Goal: Task Accomplishment & Management: Manage account settings

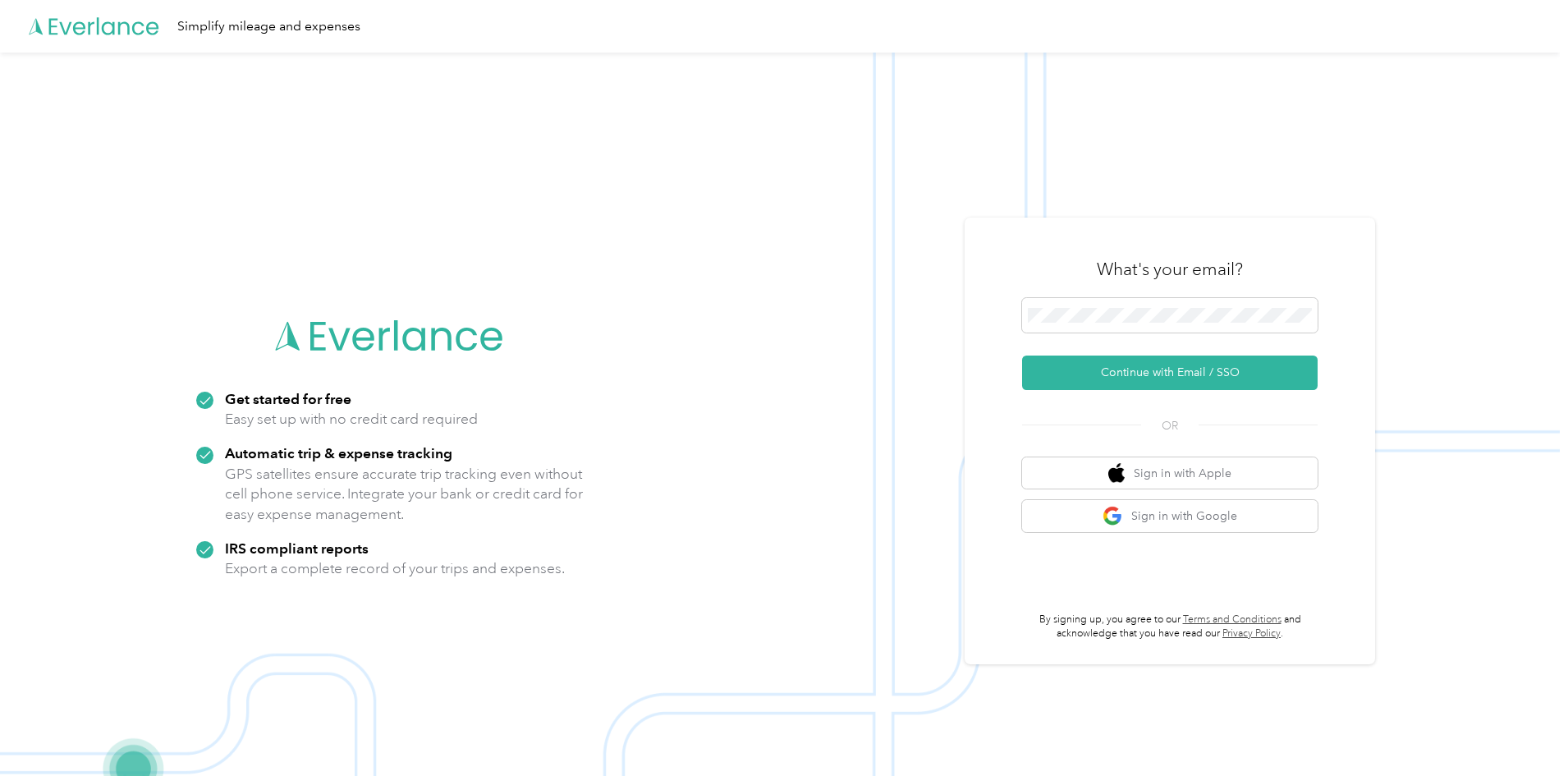
click at [1209, 291] on div "What's your email?" at bounding box center [1170, 270] width 295 height 58
click at [1153, 370] on button "Continue with Email / SSO" at bounding box center [1170, 373] width 295 height 35
click at [1172, 521] on button "Sign in with Google" at bounding box center [1170, 515] width 295 height 32
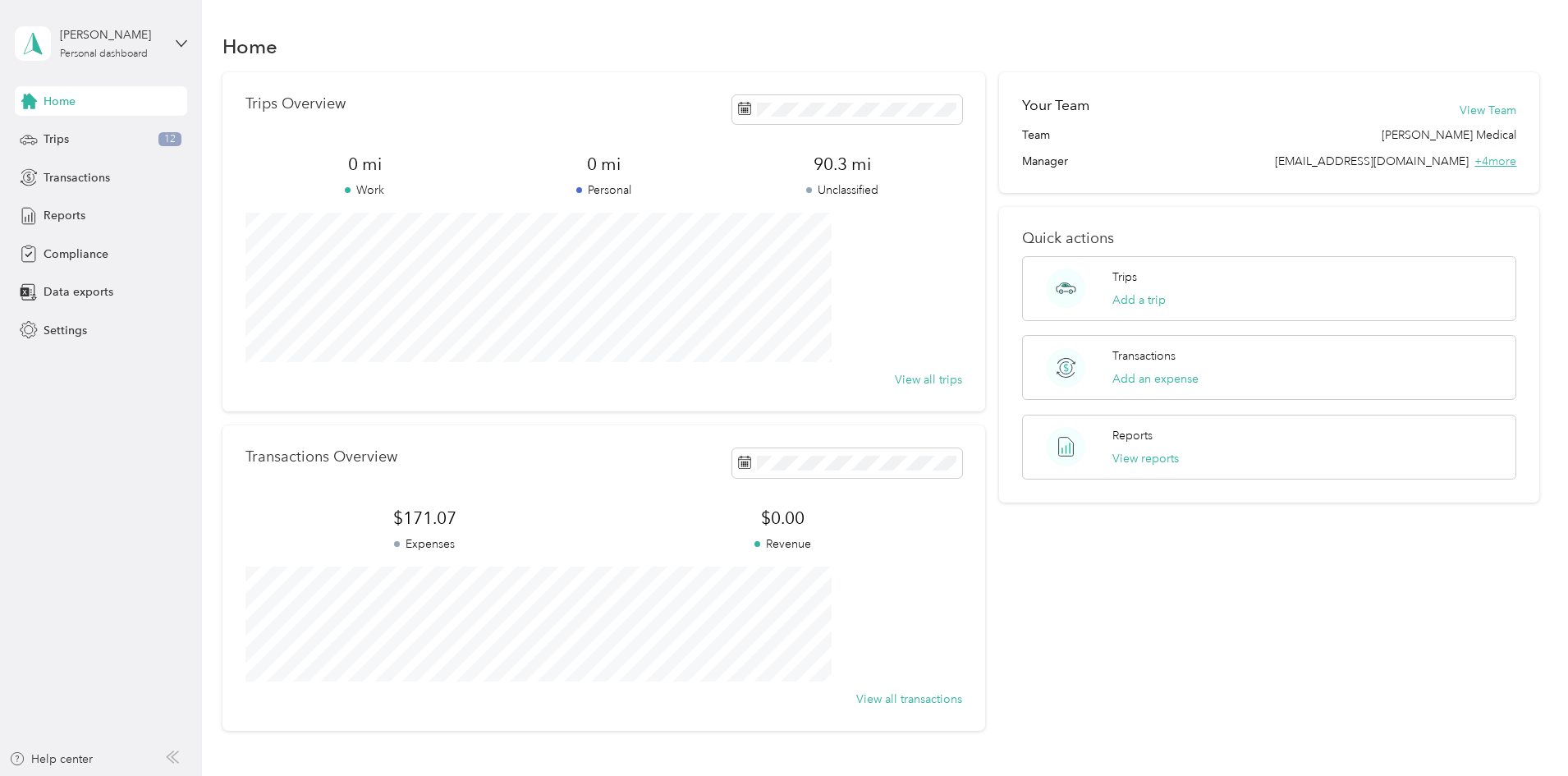
click at [1475, 160] on span "+ 4 more" at bounding box center [1495, 161] width 42 height 14
click at [38, 140] on div "Trips 12" at bounding box center [101, 140] width 173 height 30
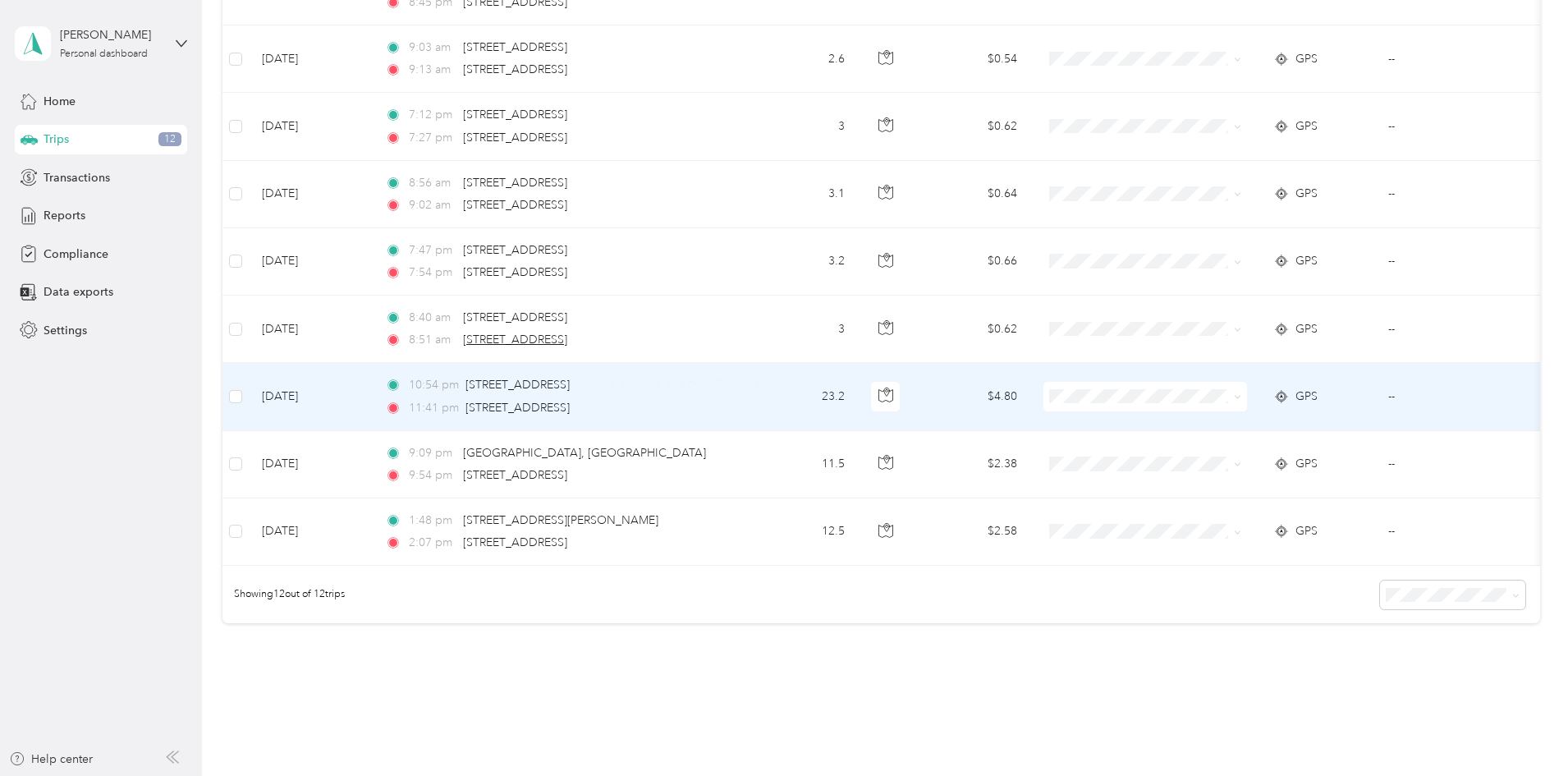
scroll to position [574, 0]
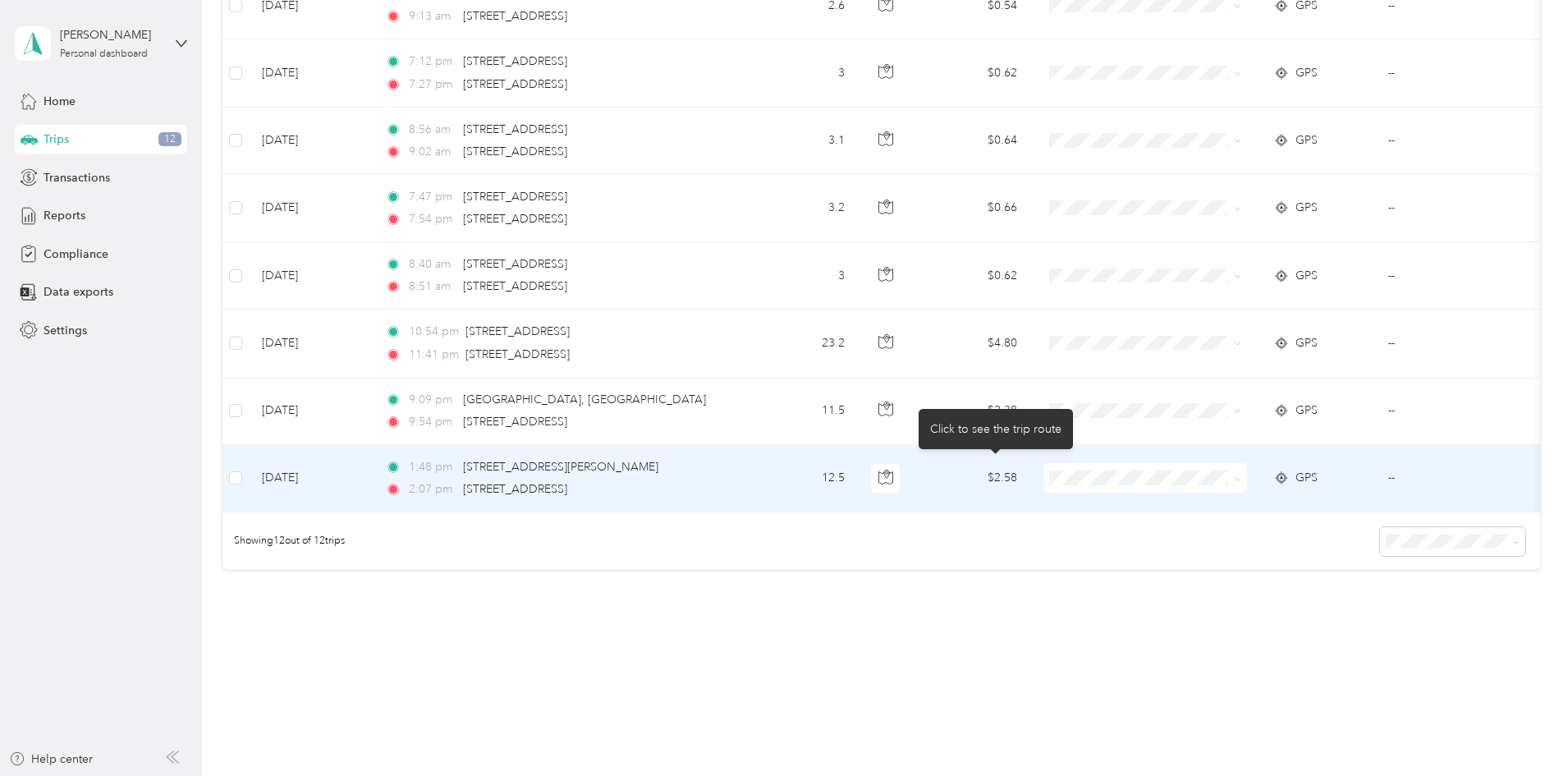
click at [1205, 470] on span at bounding box center [1145, 478] width 204 height 30
click at [1241, 477] on icon at bounding box center [1237, 479] width 7 height 7
click at [1204, 506] on span "[PERSON_NAME] Medical" at bounding box center [1269, 508] width 152 height 17
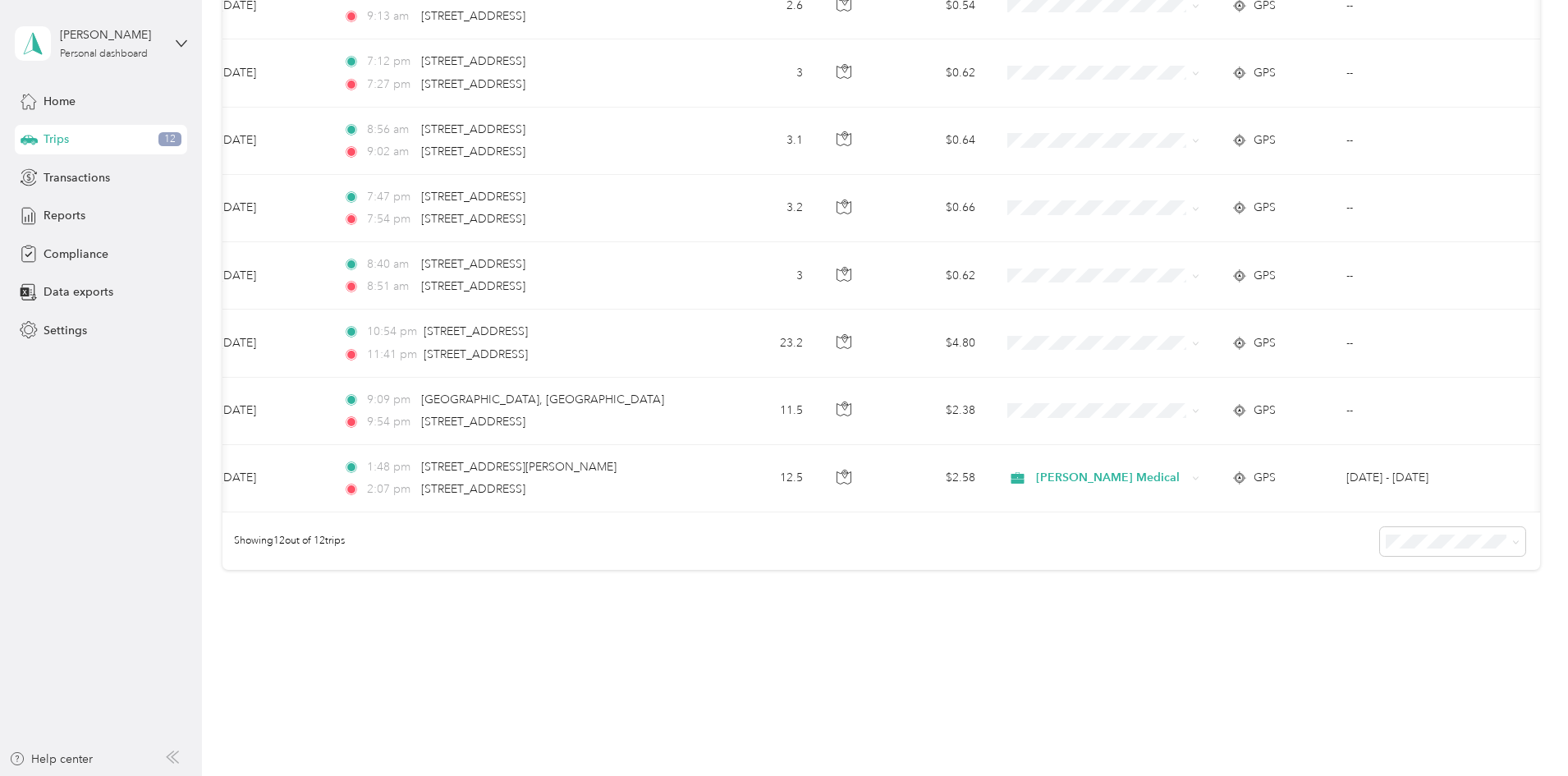
scroll to position [0, 0]
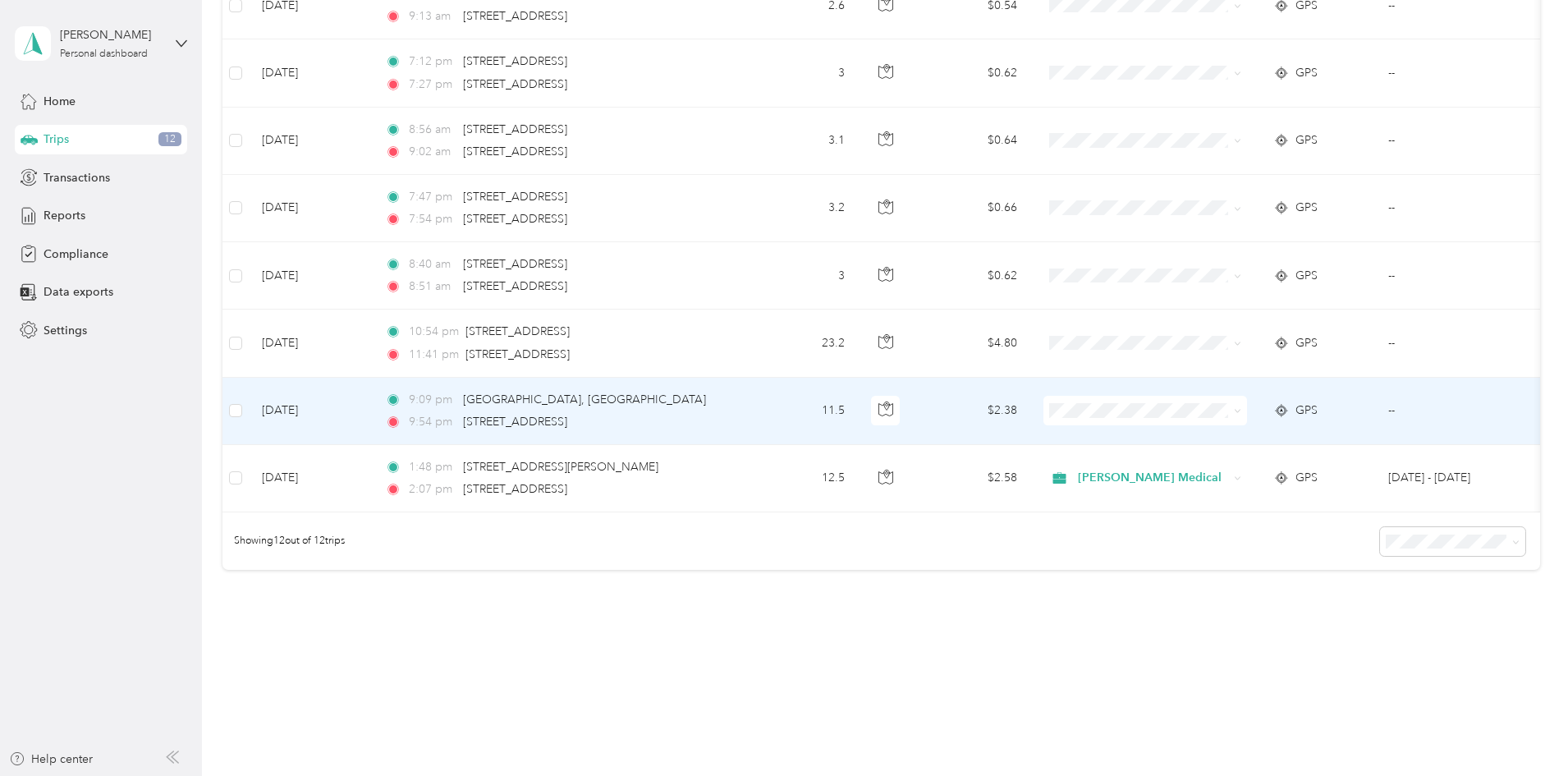
click at [1241, 411] on icon at bounding box center [1237, 411] width 7 height 7
click at [1213, 475] on li "Personal" at bounding box center [1254, 470] width 204 height 29
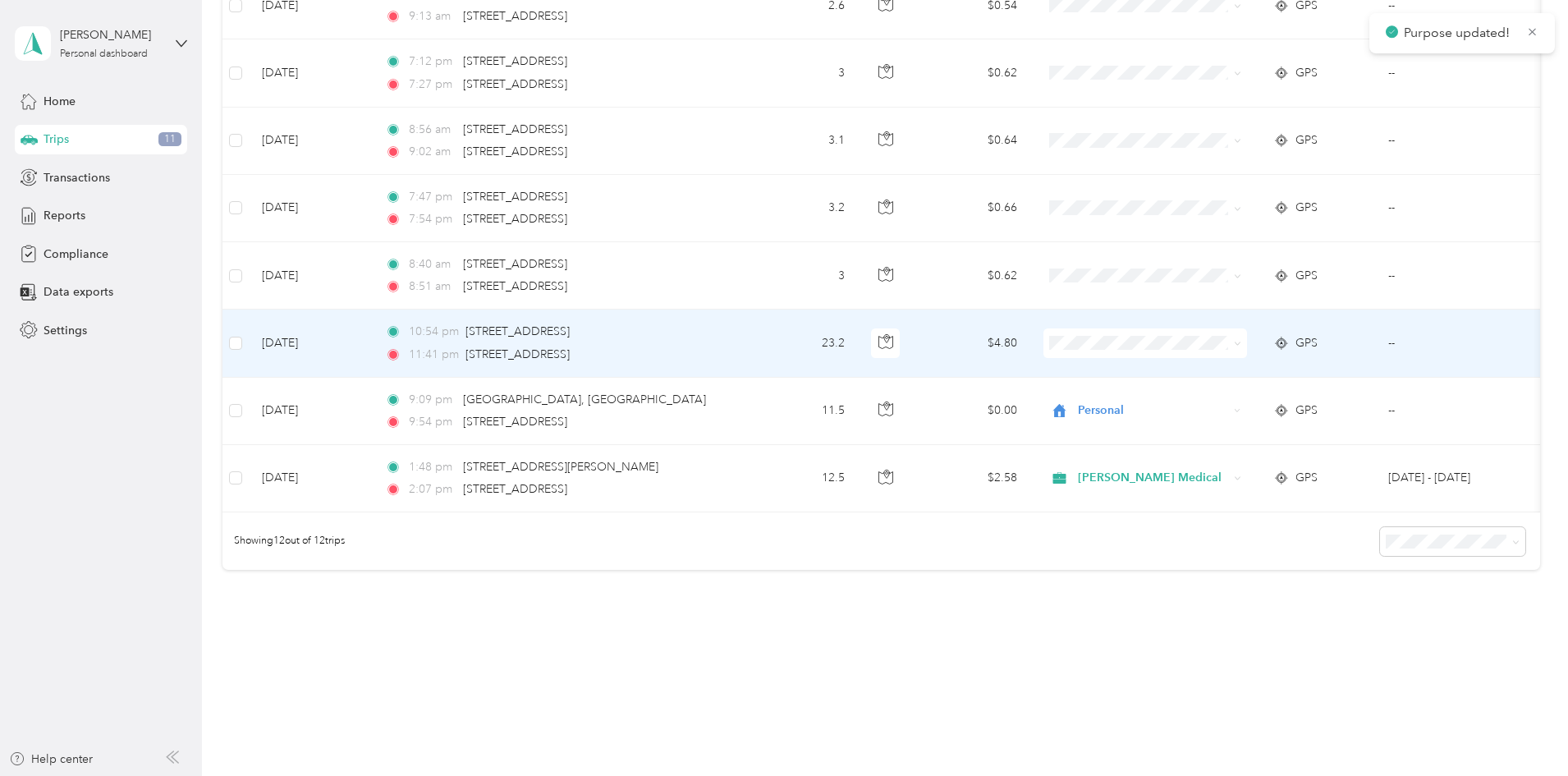
click at [1247, 339] on span at bounding box center [1145, 344] width 204 height 30
click at [1241, 346] on icon at bounding box center [1237, 344] width 7 height 7
click at [1261, 393] on span "Personal" at bounding box center [1269, 399] width 152 height 17
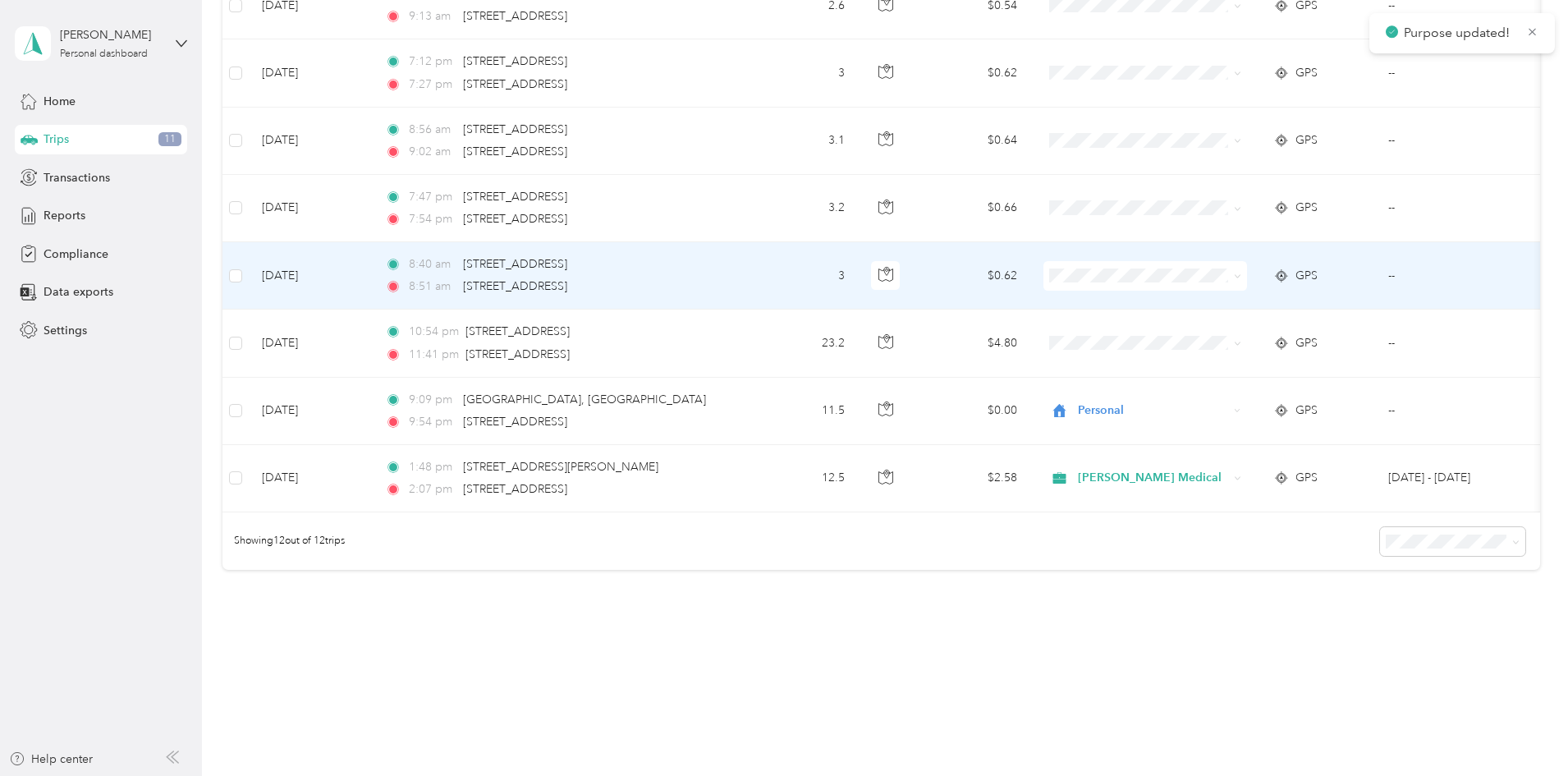
click at [1241, 282] on span at bounding box center [1235, 275] width 13 height 18
click at [1247, 285] on span at bounding box center [1145, 276] width 204 height 30
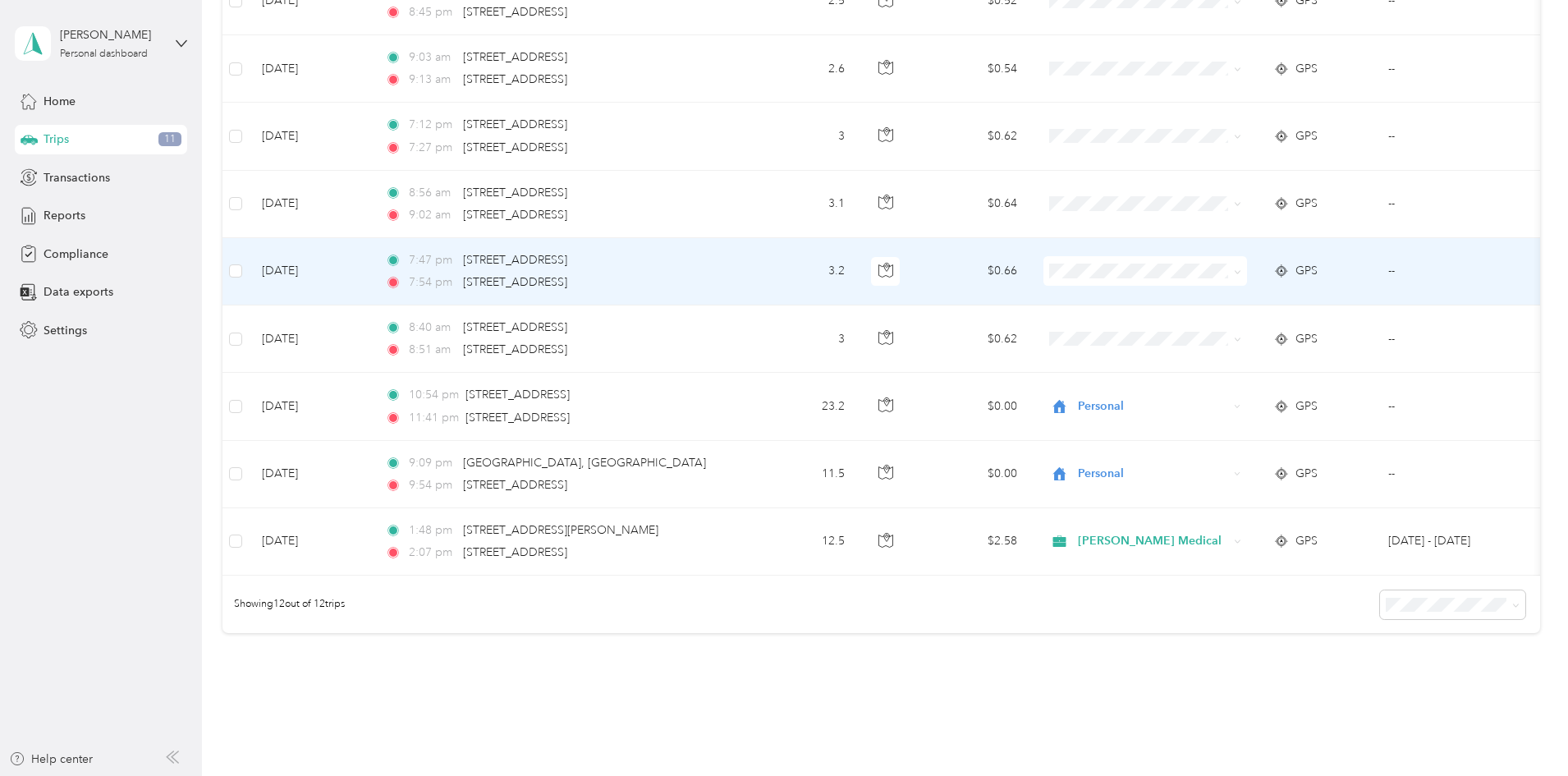
scroll to position [411, 0]
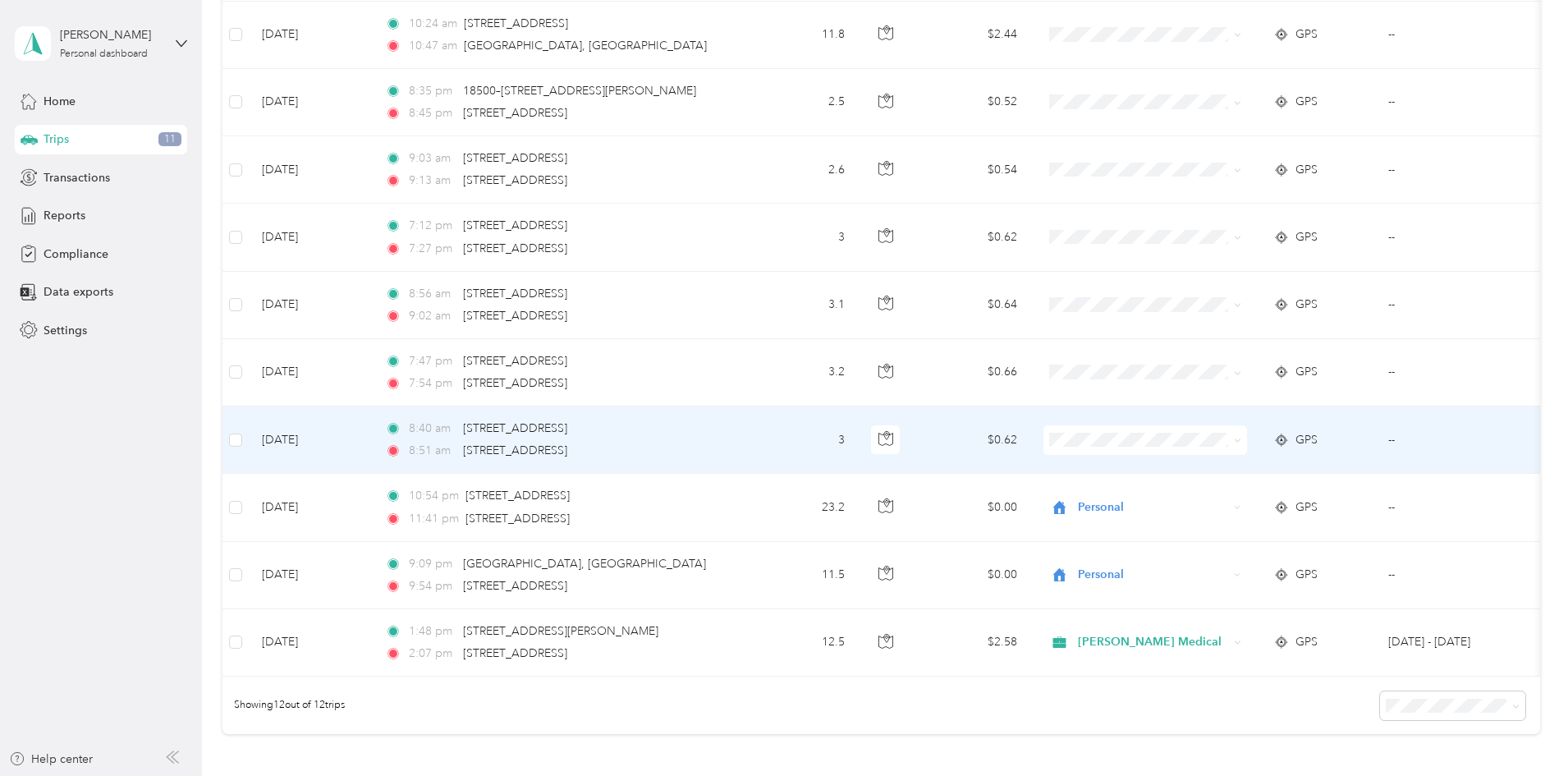
click at [1239, 439] on icon at bounding box center [1236, 441] width 5 height 4
click at [1227, 501] on span "Personal" at bounding box center [1269, 500] width 152 height 17
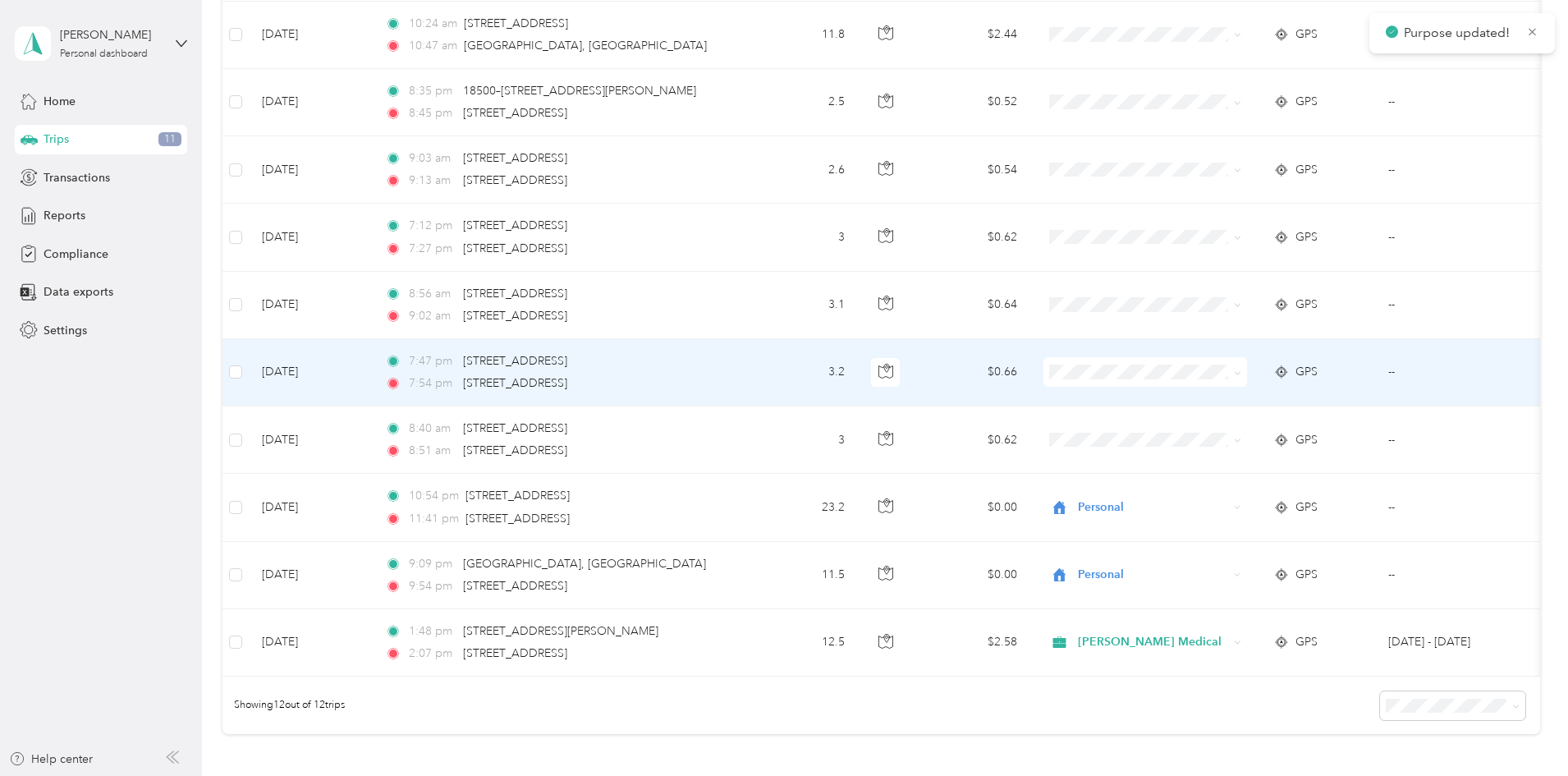
click at [1241, 367] on span at bounding box center [1237, 371] width 7 height 14
click at [1241, 370] on icon at bounding box center [1237, 374] width 7 height 7
click at [1285, 425] on span "Personal" at bounding box center [1269, 431] width 152 height 17
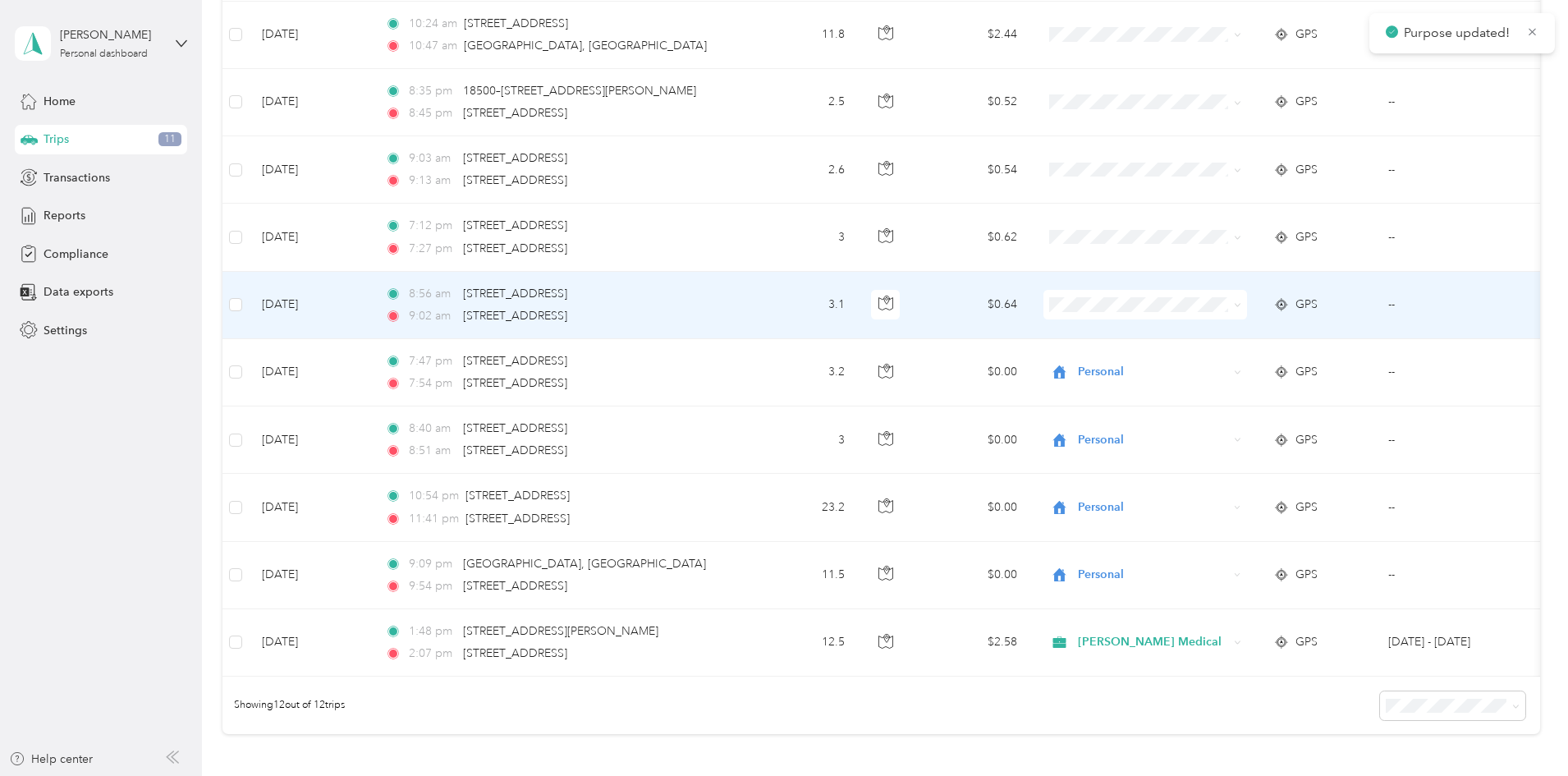
click at [1247, 308] on span at bounding box center [1145, 304] width 204 height 30
click at [1241, 304] on icon at bounding box center [1237, 305] width 7 height 7
click at [1266, 364] on span "Personal" at bounding box center [1269, 364] width 152 height 17
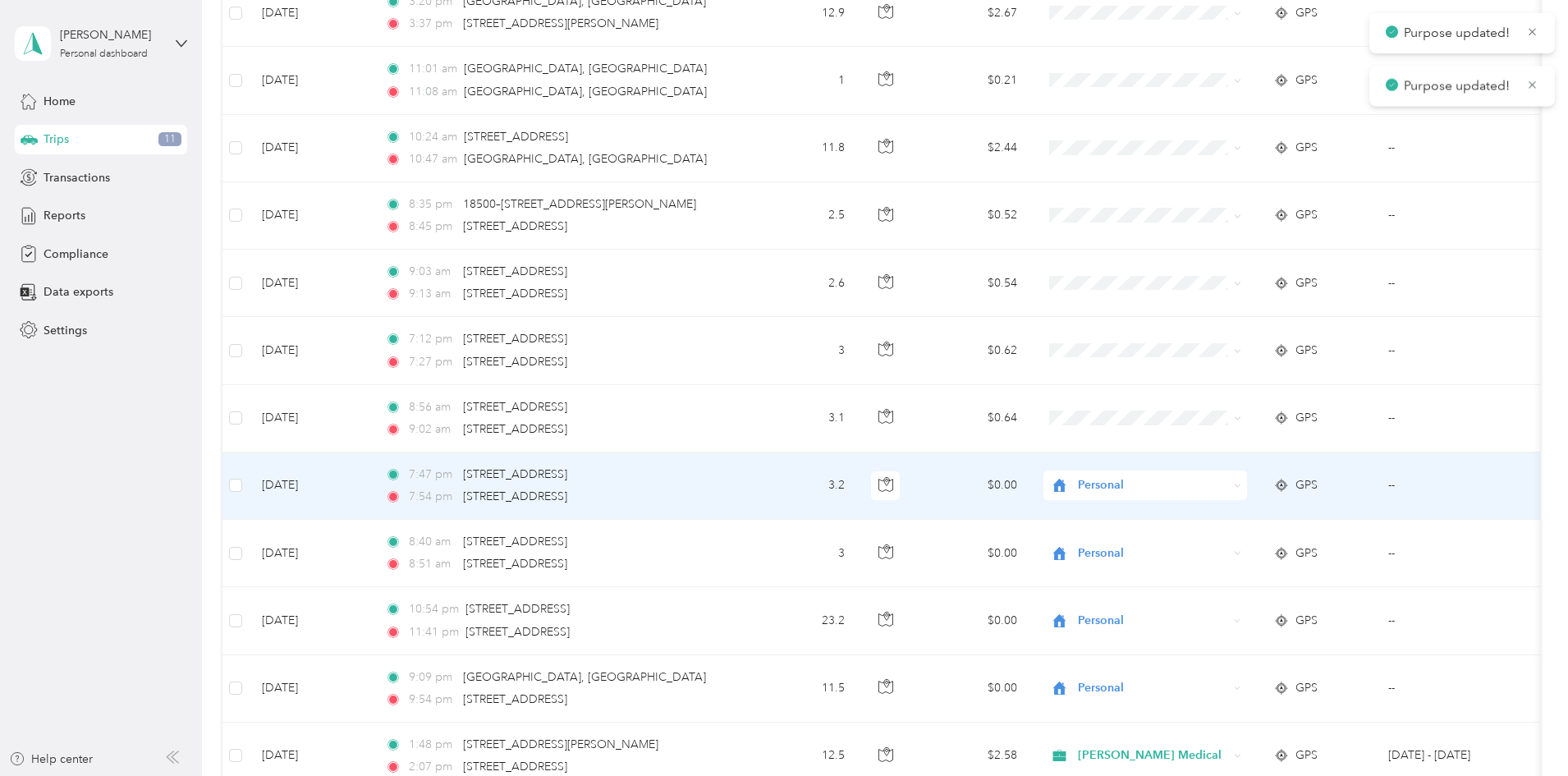
scroll to position [247, 0]
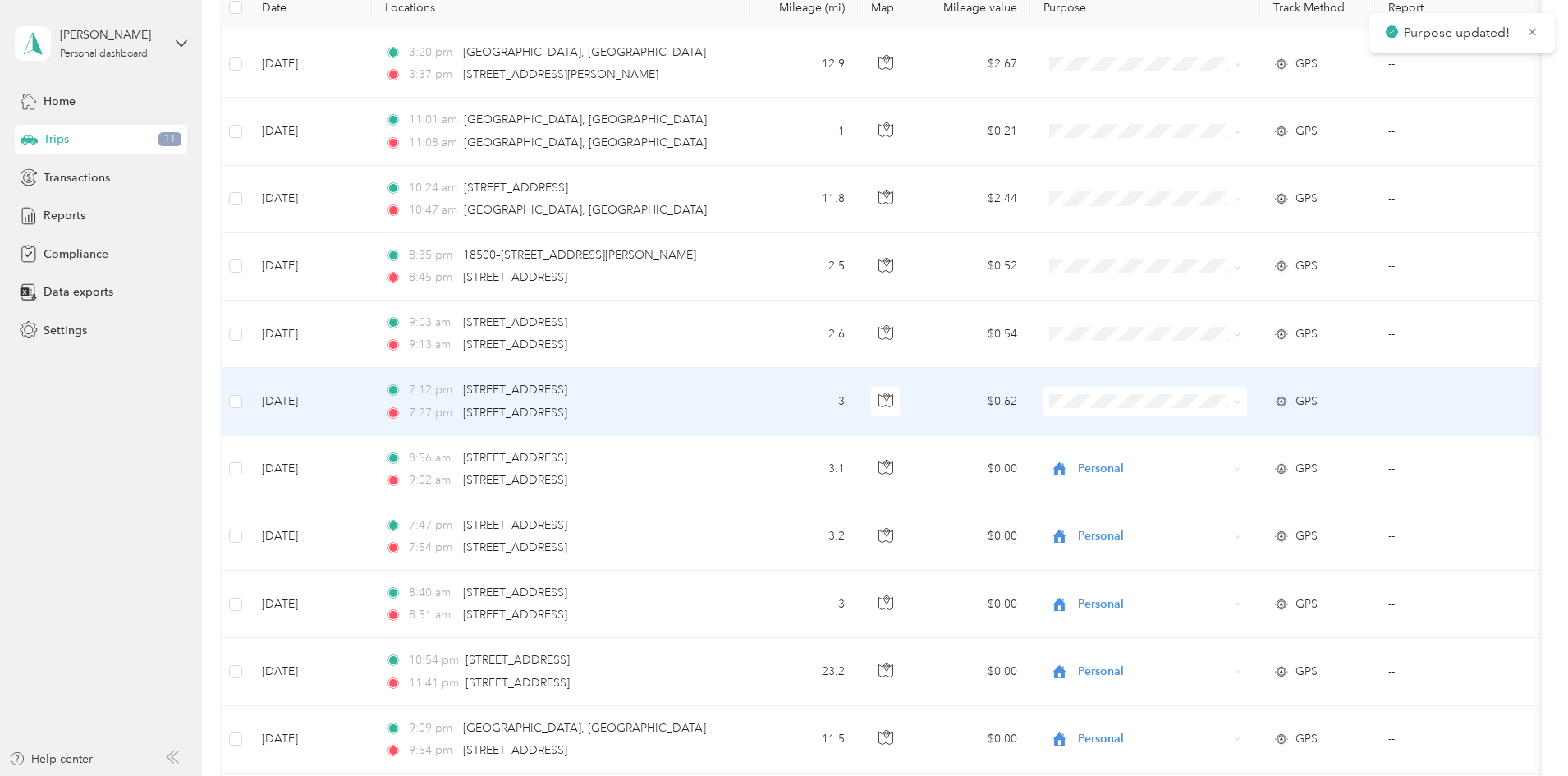
click at [1241, 404] on icon at bounding box center [1237, 402] width 7 height 7
click at [1289, 456] on span "Personal" at bounding box center [1269, 460] width 152 height 17
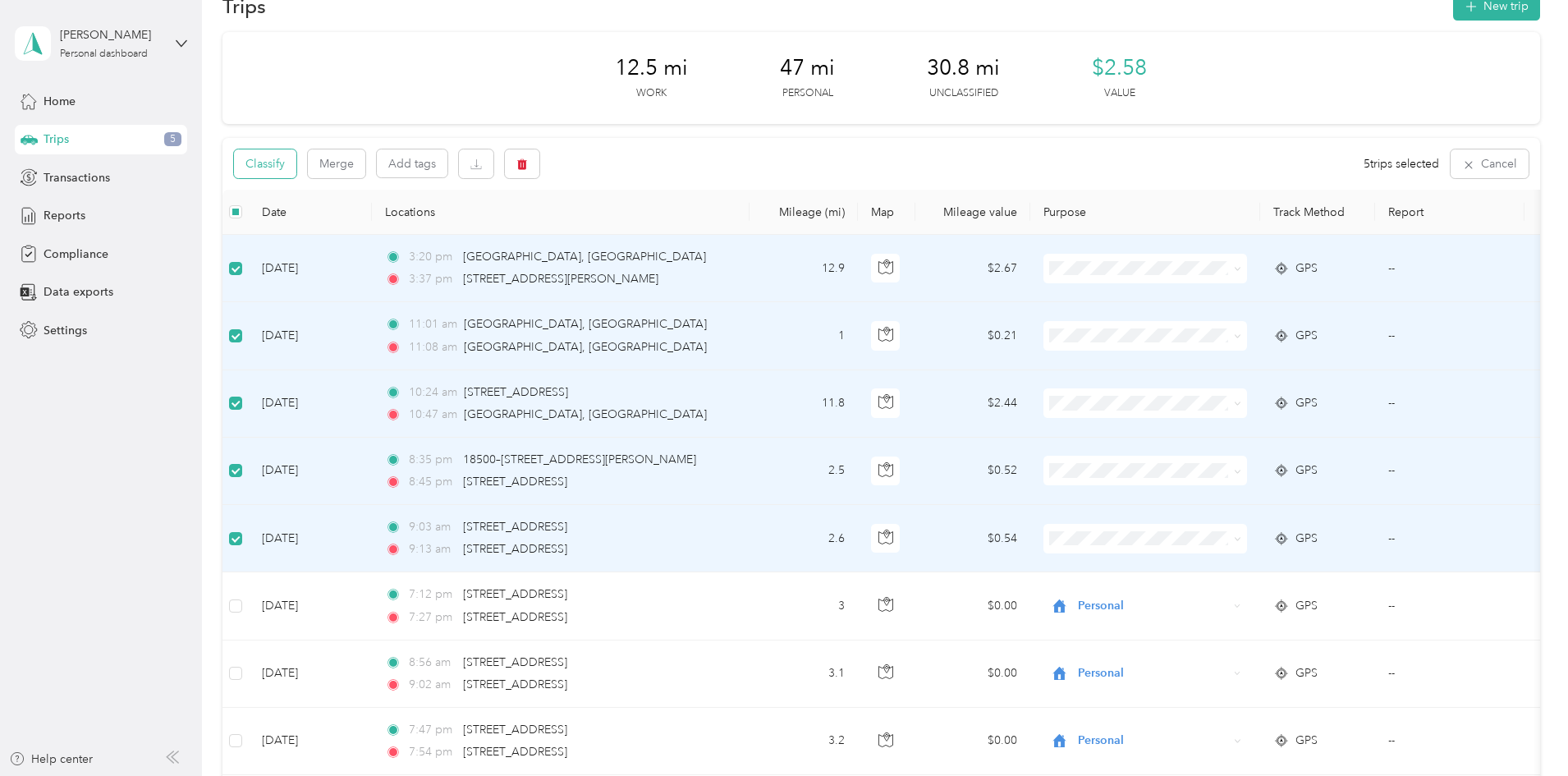
scroll to position [0, 0]
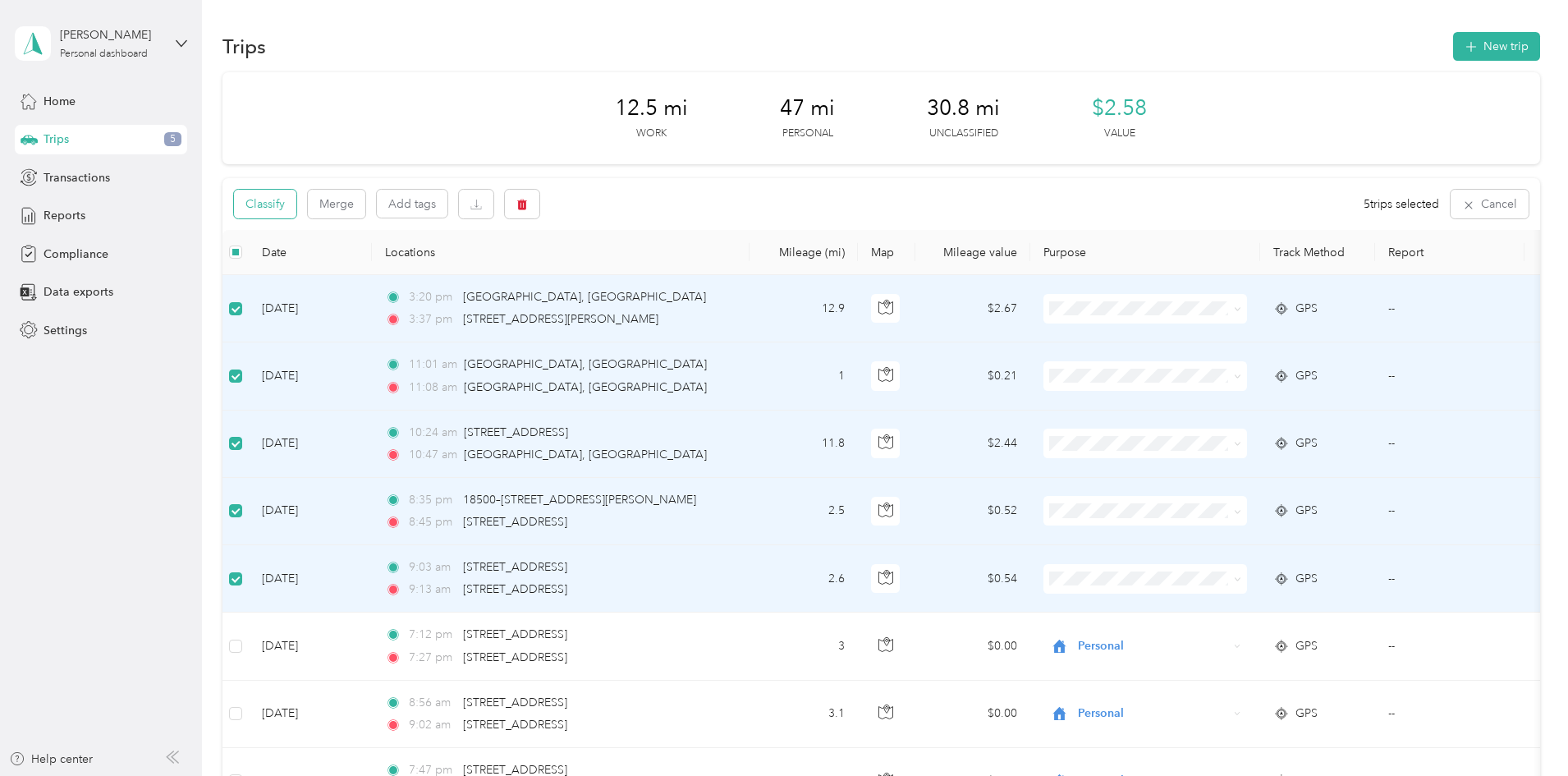
click at [296, 209] on button "Classify" at bounding box center [265, 204] width 63 height 29
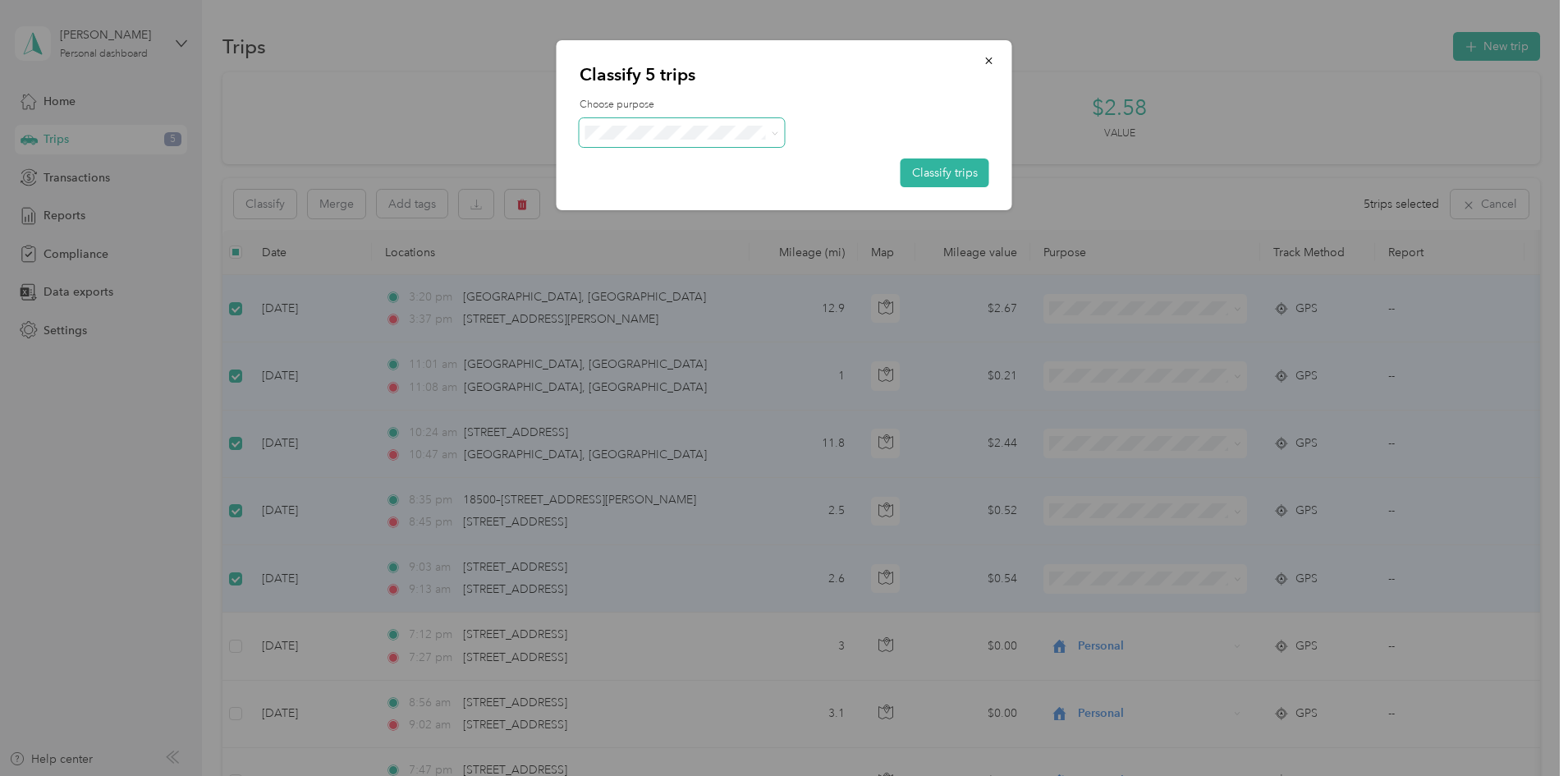
click at [771, 139] on span at bounding box center [774, 133] width 7 height 14
click at [770, 133] on icon at bounding box center [774, 134] width 7 height 7
click at [662, 193] on span "Personal" at bounding box center [697, 187] width 153 height 17
click at [940, 173] on button "Classify trips" at bounding box center [944, 173] width 89 height 29
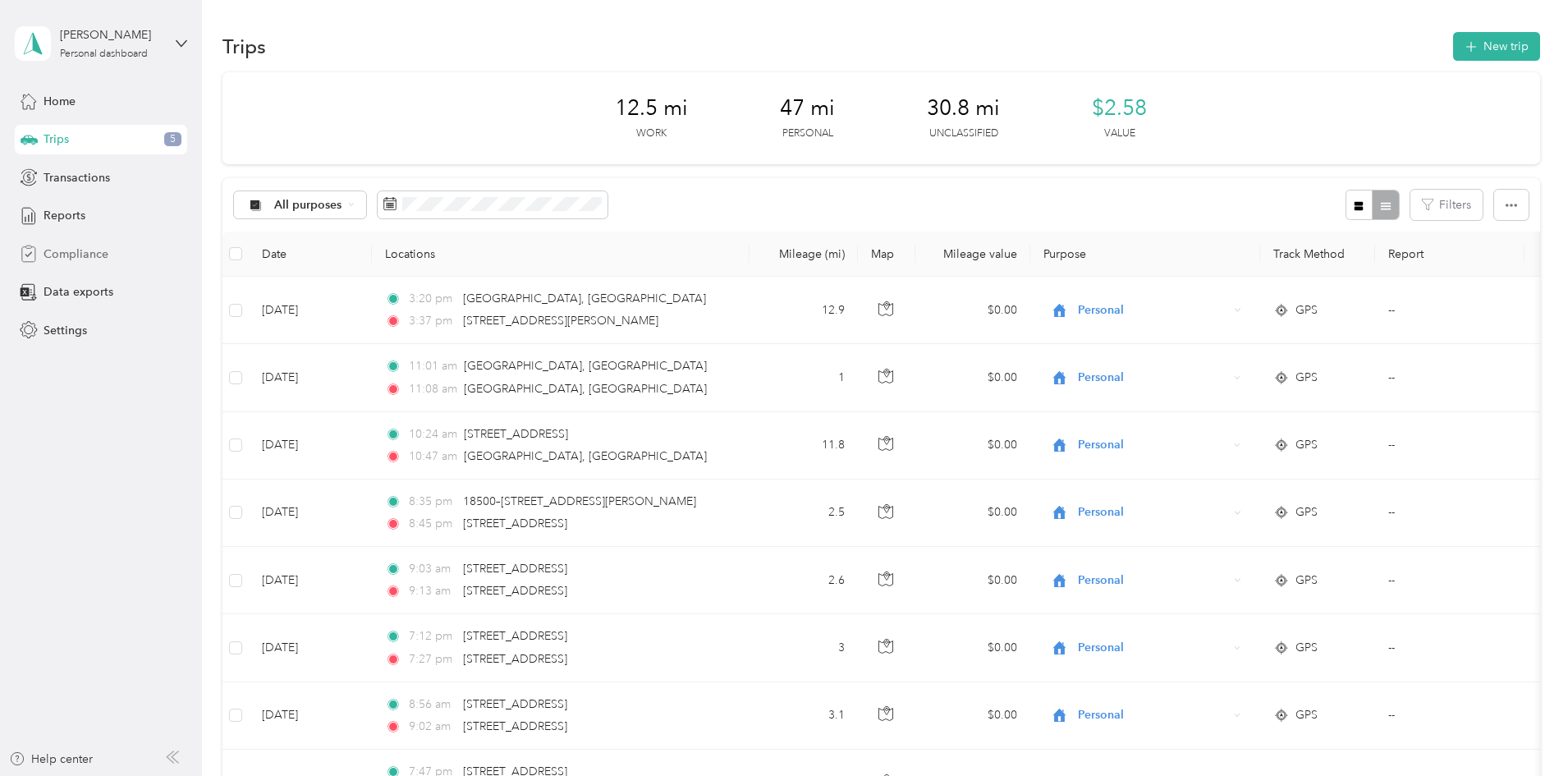
click at [86, 261] on span "Compliance" at bounding box center [76, 254] width 64 height 17
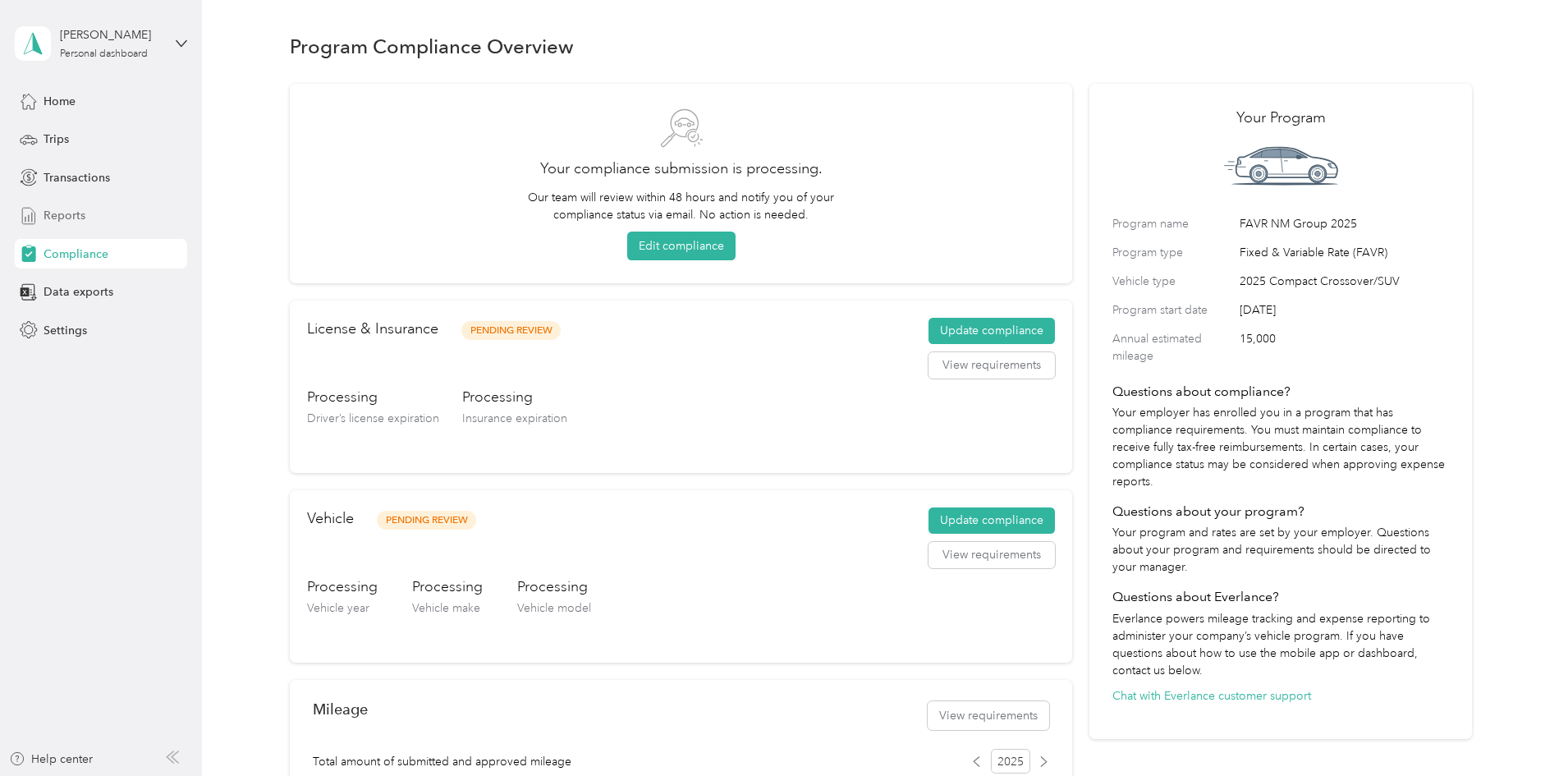
click at [64, 210] on span "Reports" at bounding box center [64, 216] width 42 height 17
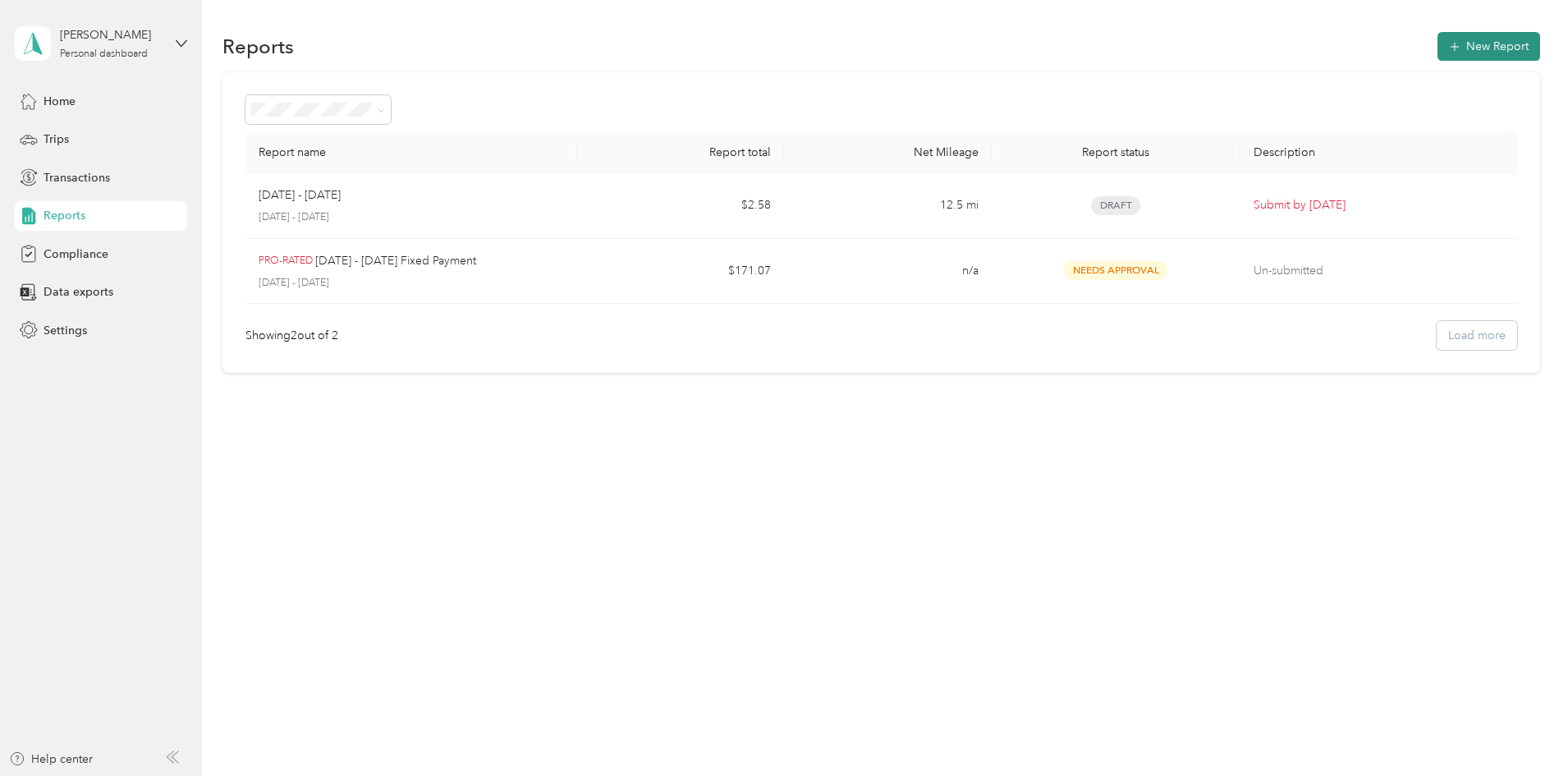
click at [1437, 35] on button "New Report" at bounding box center [1489, 46] width 103 height 29
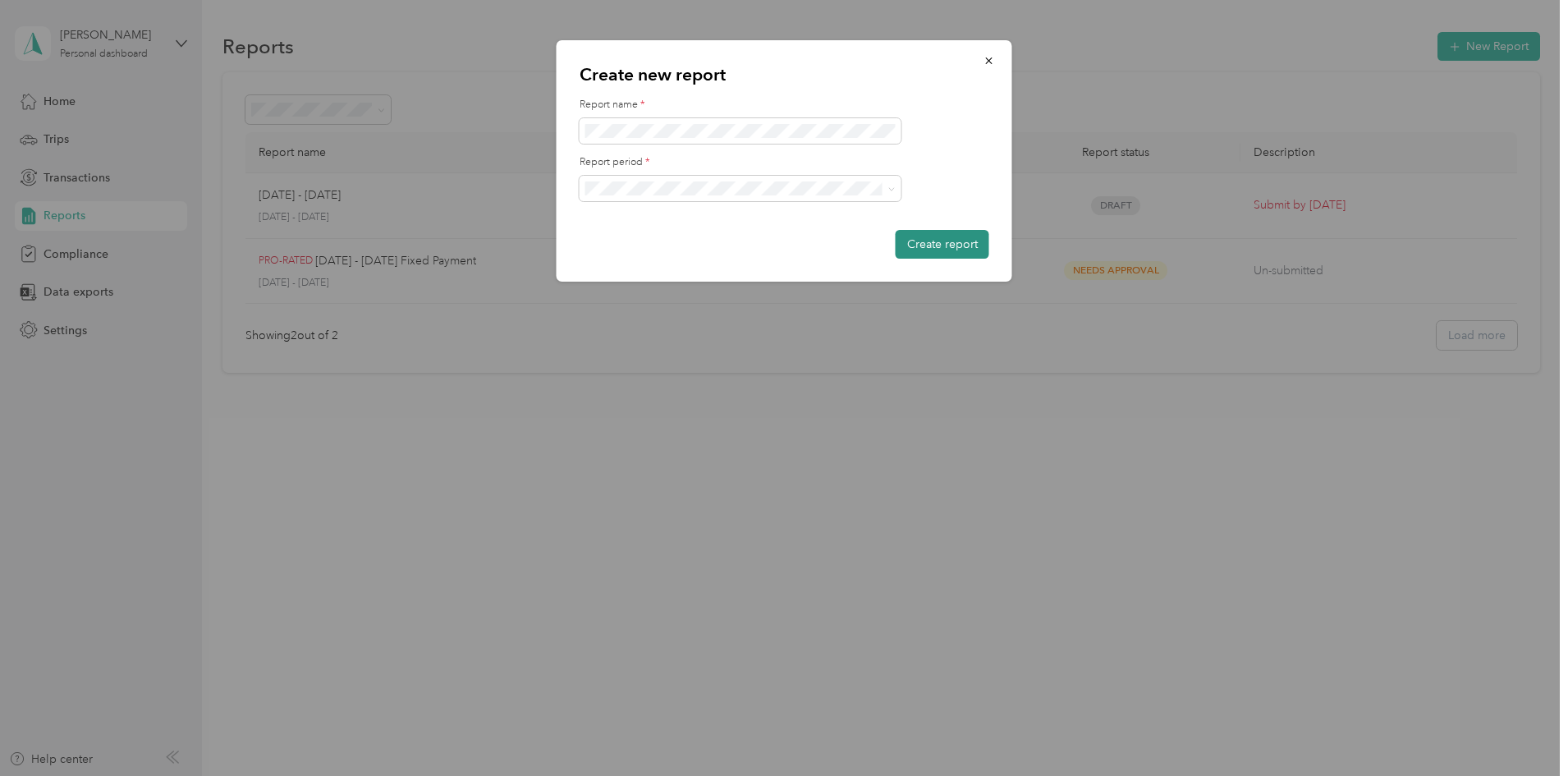
click at [949, 247] on button "Create report" at bounding box center [942, 244] width 93 height 29
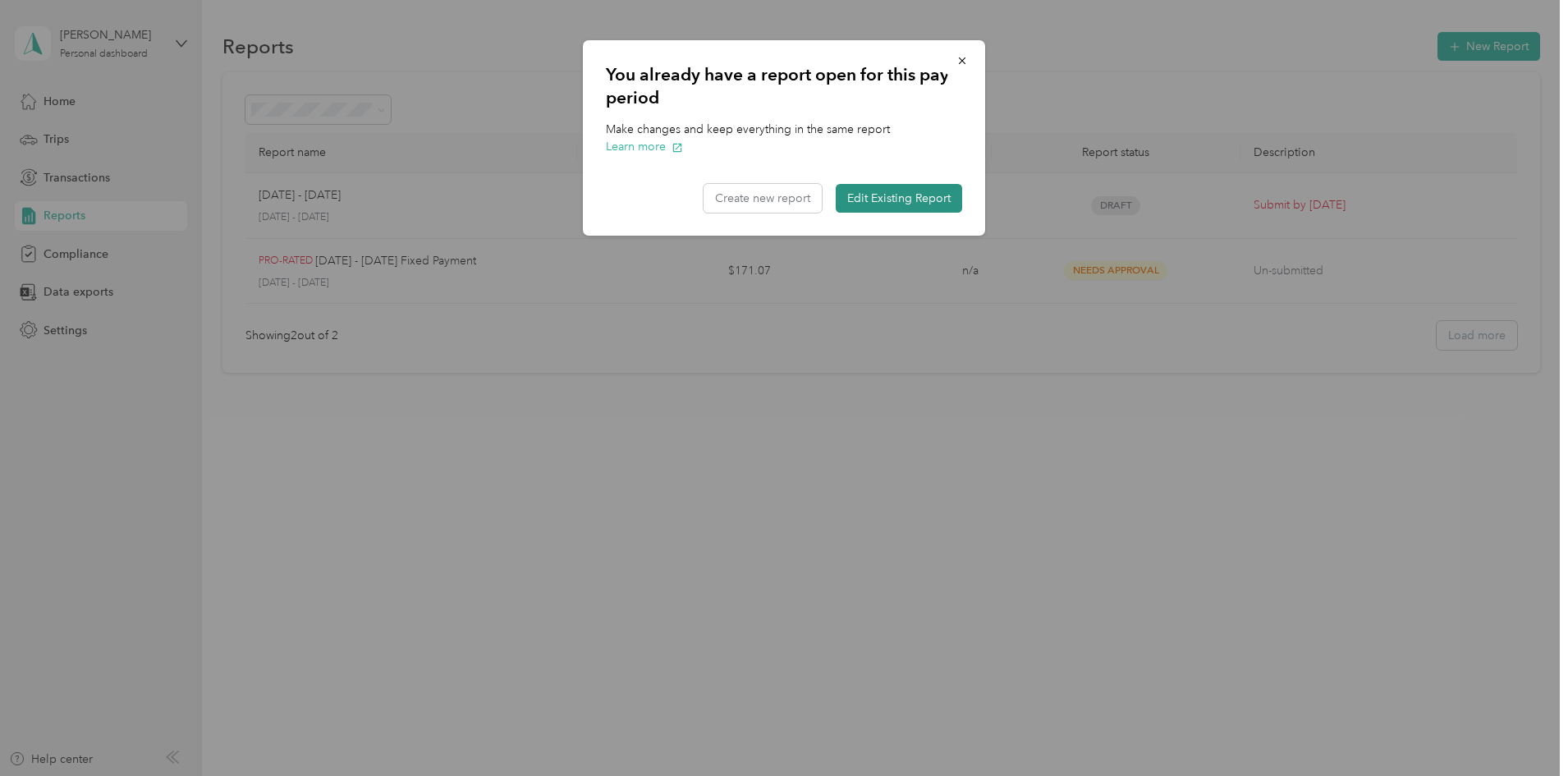
click at [880, 201] on button "Edit Existing Report" at bounding box center [898, 198] width 126 height 29
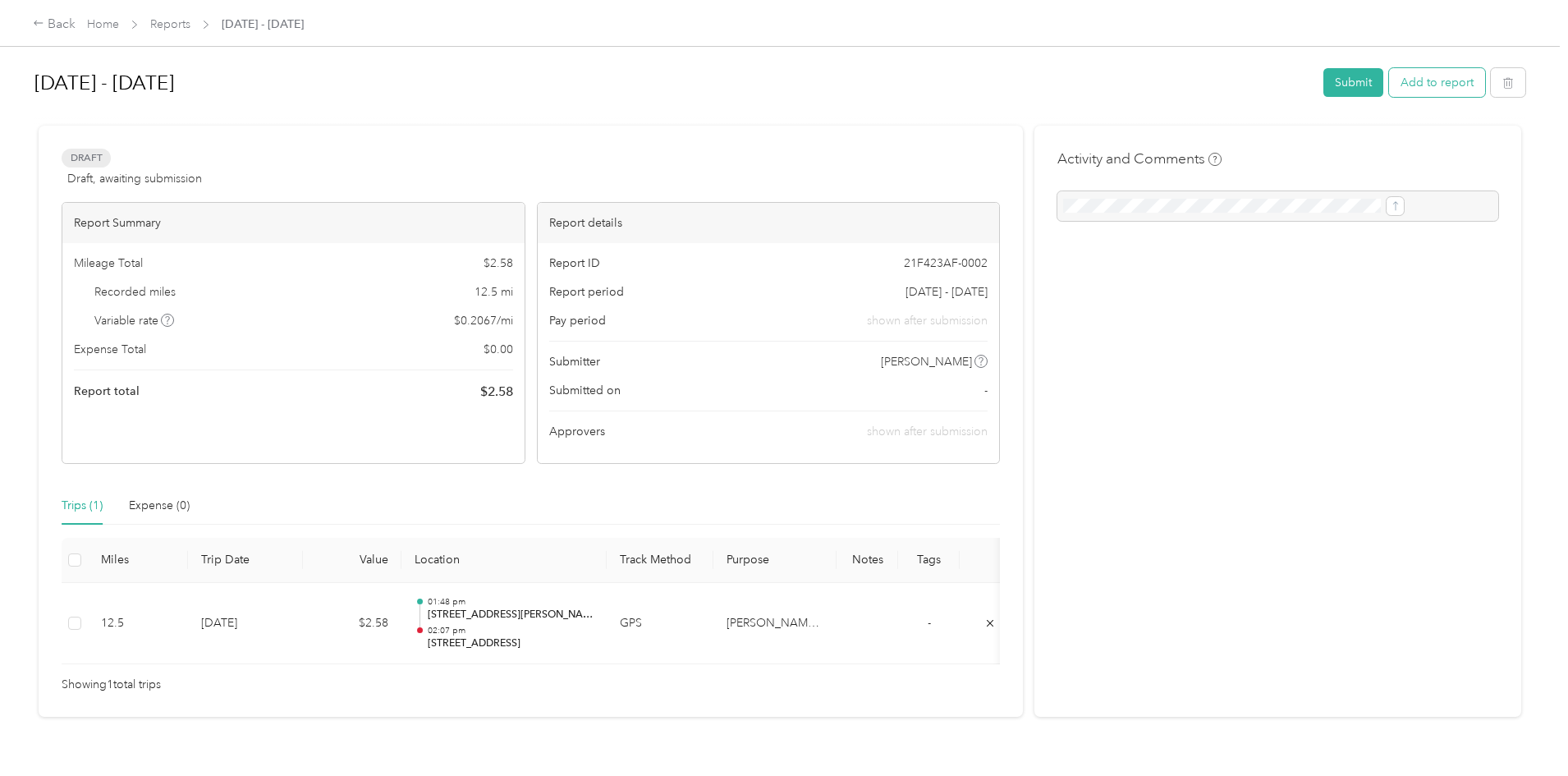
click at [1389, 88] on button "Add to report" at bounding box center [1436, 82] width 96 height 29
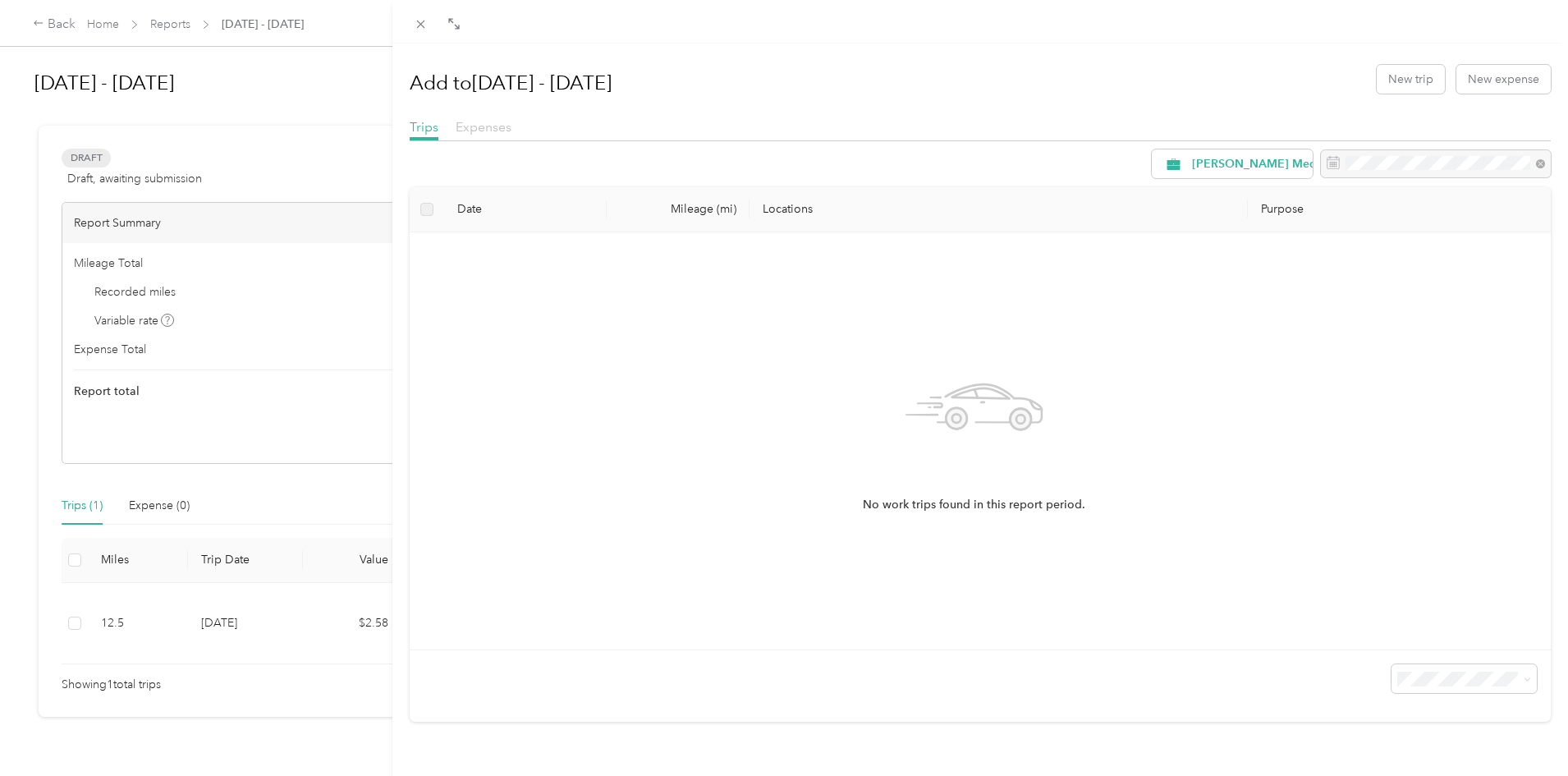
click at [506, 130] on span "Expenses" at bounding box center [484, 126] width 56 height 16
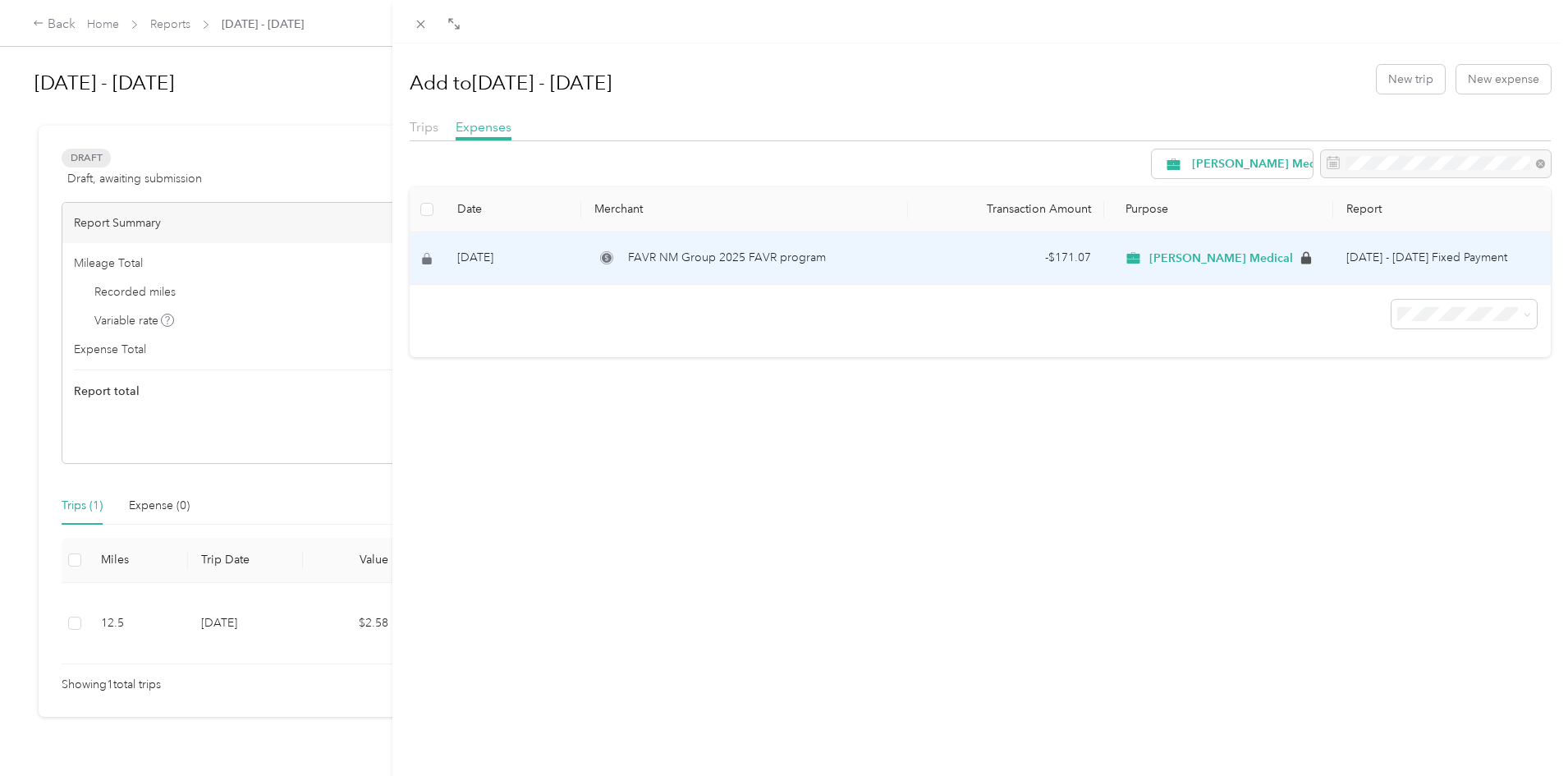
click at [1317, 261] on td "[PERSON_NAME] Medical" at bounding box center [1218, 259] width 229 height 53
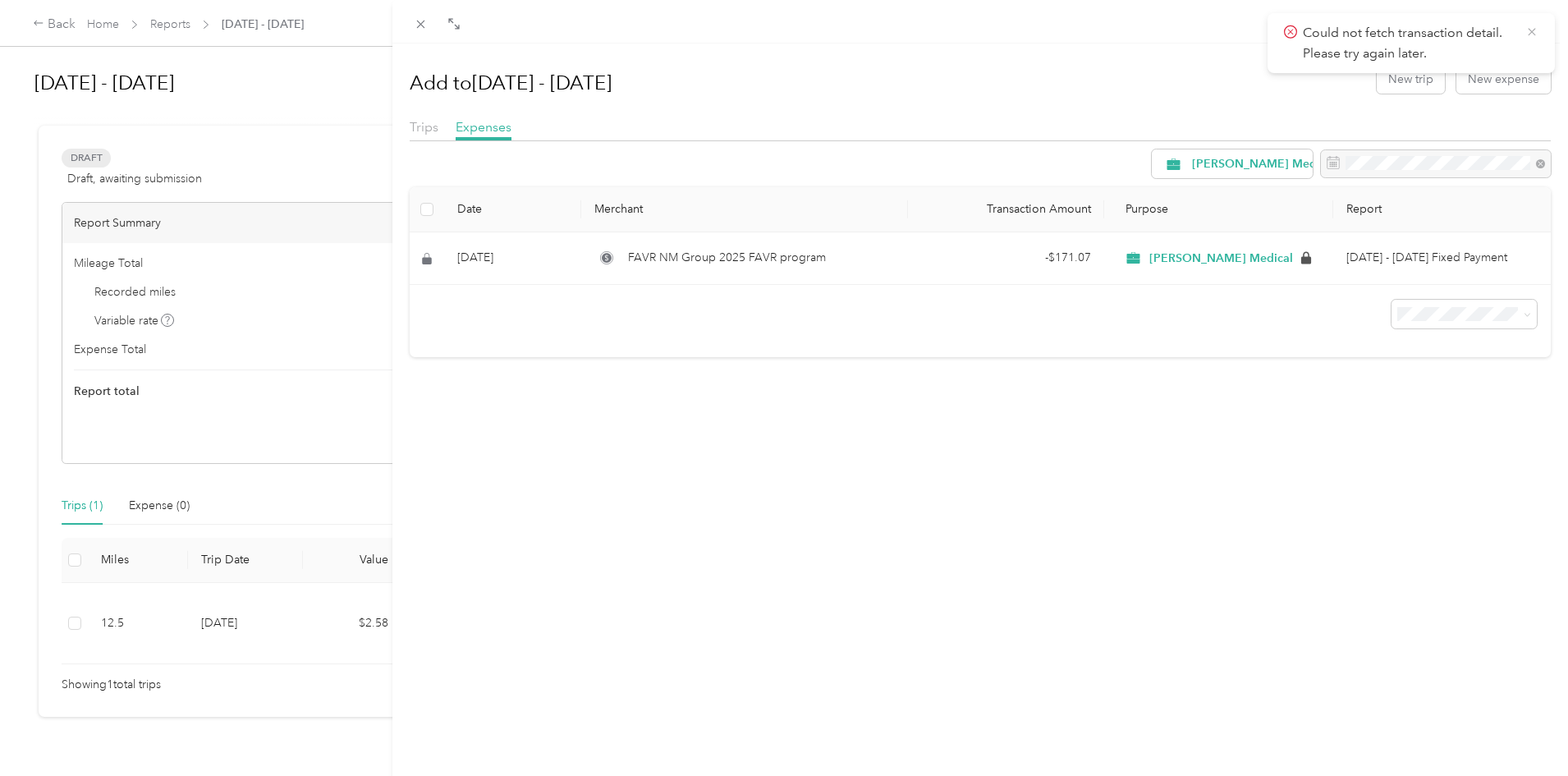
click at [1533, 35] on icon at bounding box center [1532, 32] width 13 height 15
click at [304, 24] on div "Add to [DATE] - [DATE] New trip New expense Trips Expenses [PERSON_NAME] Medica…" at bounding box center [784, 388] width 1568 height 776
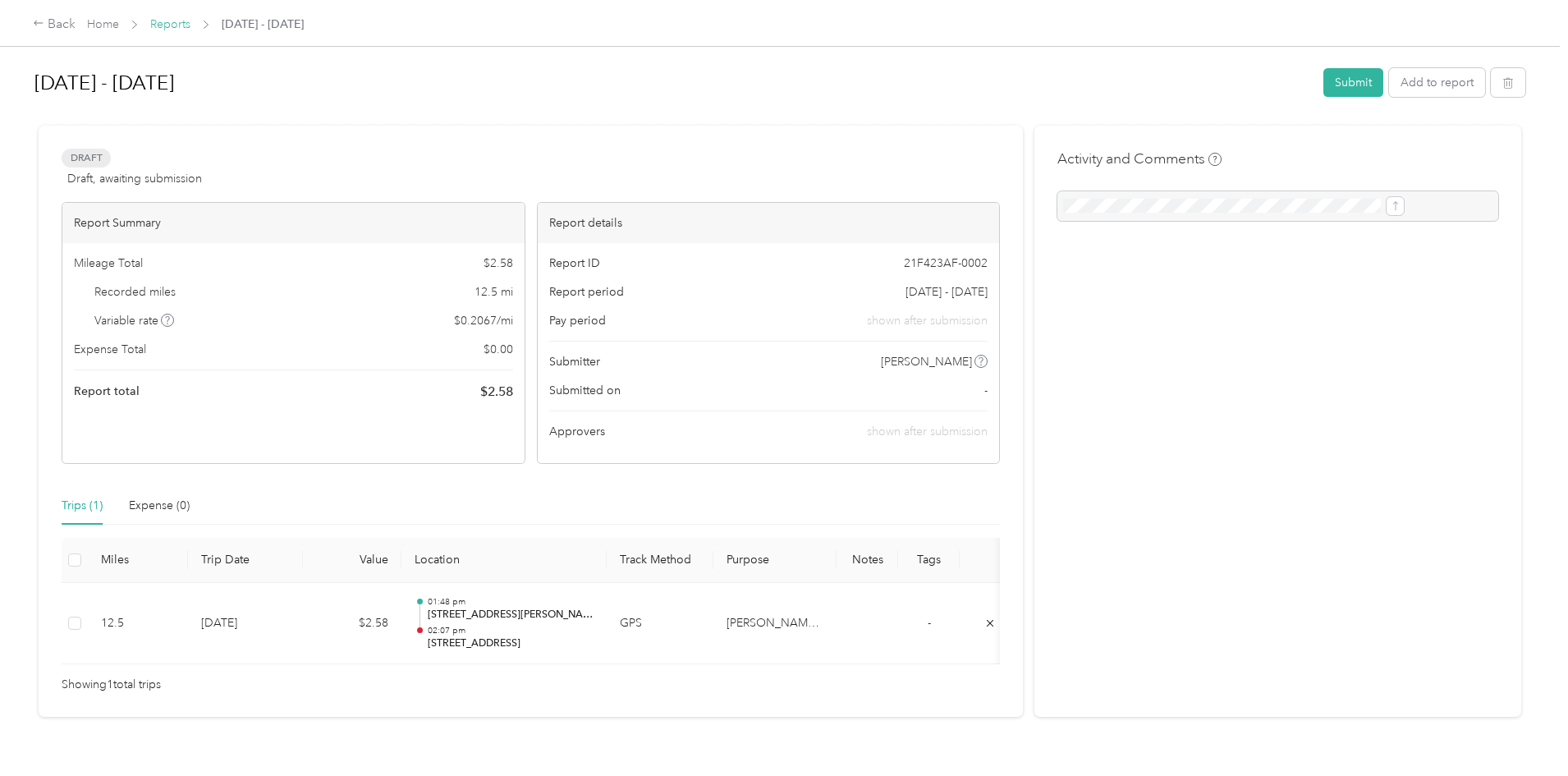
click at [191, 24] on link "Reports" at bounding box center [170, 23] width 40 height 14
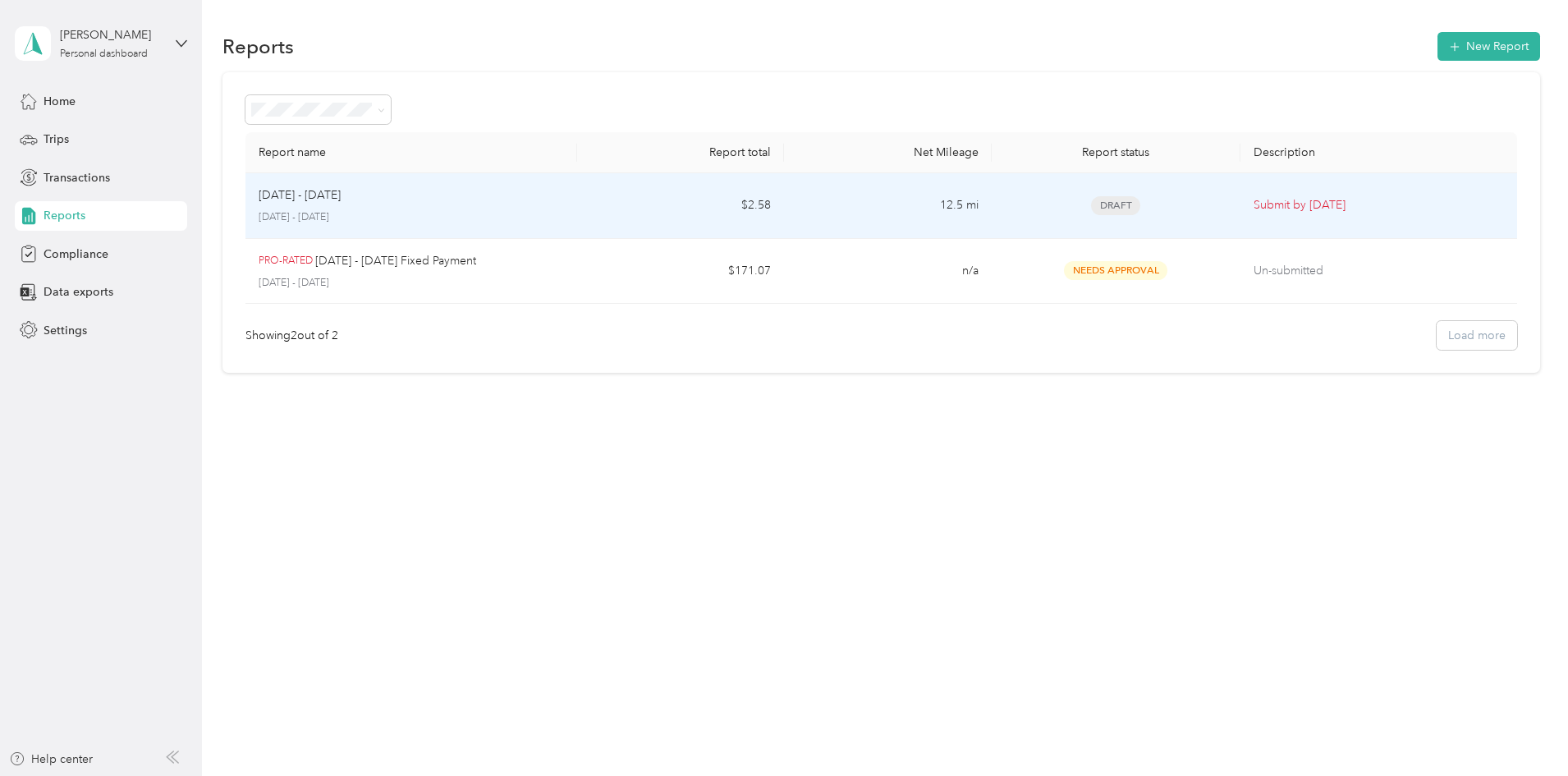
click at [490, 206] on div "[DATE] - [DATE] [DATE] - [DATE]" at bounding box center [411, 205] width 305 height 38
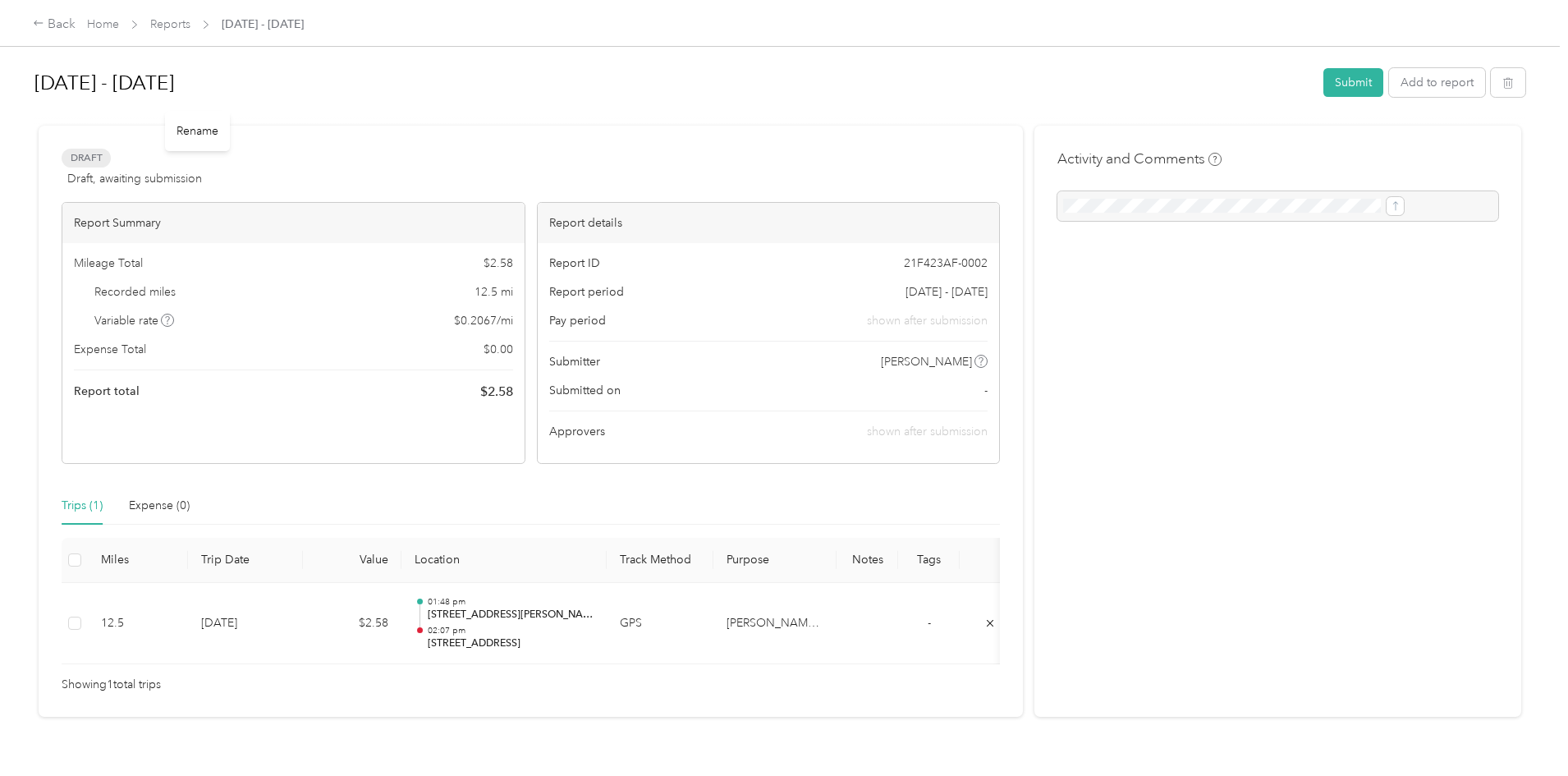
click at [186, 132] on div "Rename" at bounding box center [197, 131] width 64 height 40
click at [257, 81] on h1 "[DATE] - [DATE]" at bounding box center [673, 83] width 1278 height 39
click at [761, 180] on div "Draft Draft, awaiting submission View activity & comments" at bounding box center [530, 168] width 939 height 39
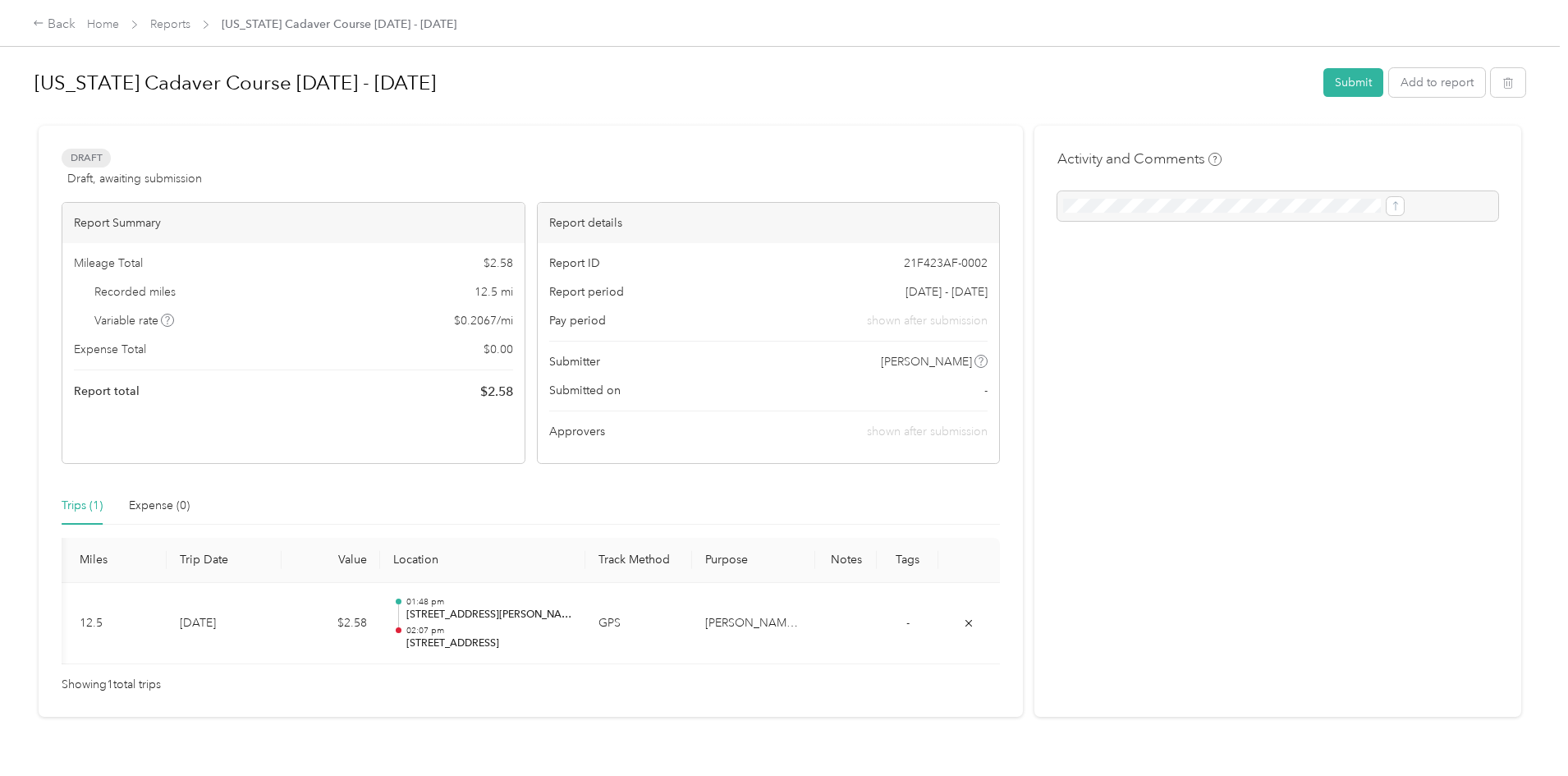
scroll to position [0, 198]
click at [815, 565] on th "Notes" at bounding box center [846, 560] width 62 height 45
click at [877, 559] on th "Tags" at bounding box center [908, 560] width 62 height 45
click at [119, 24] on link "Home" at bounding box center [103, 23] width 32 height 14
